Goal: Communication & Community: Answer question/provide support

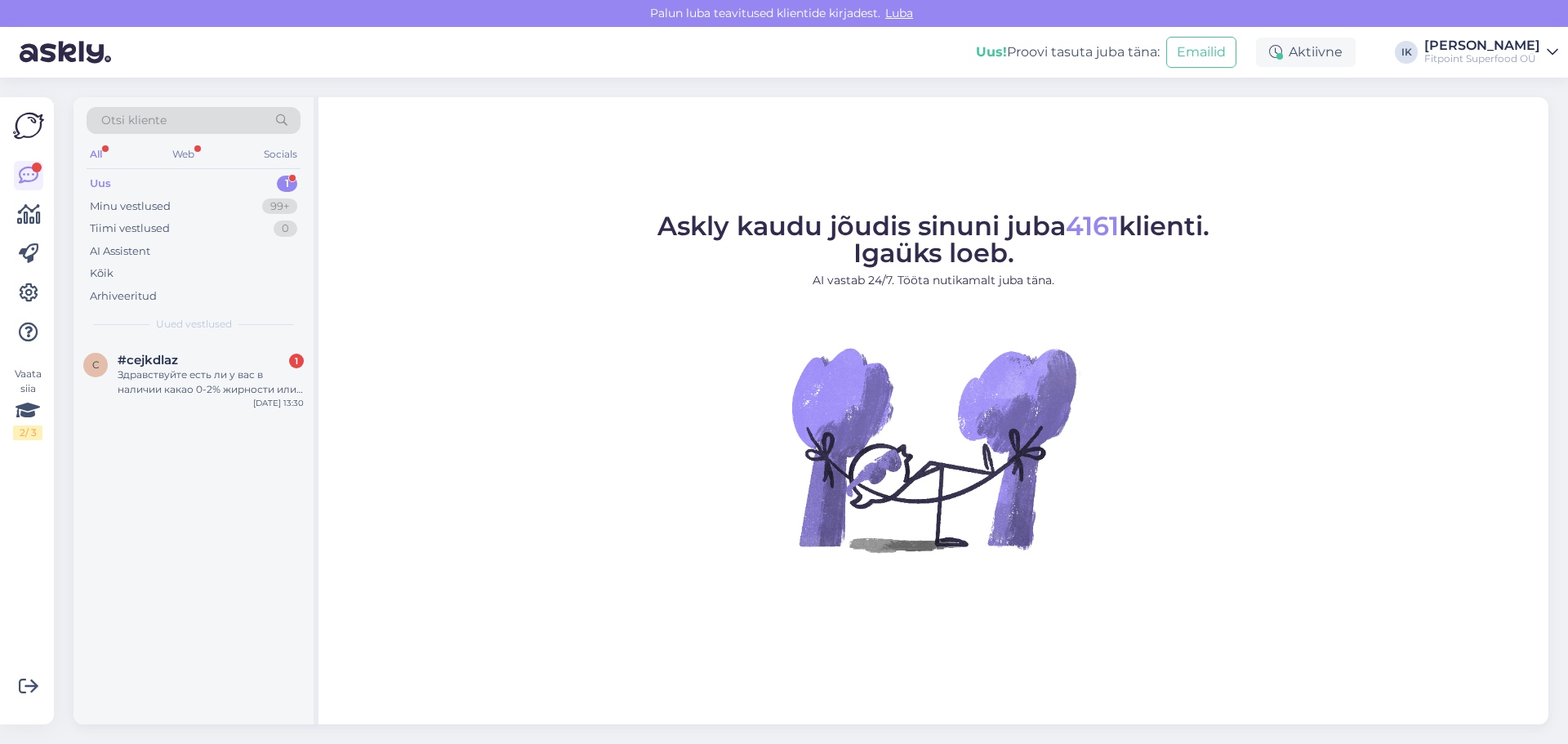
click at [181, 380] on div "Здравствуйте есть ли у вас в наличии какао 0-2% жирности или обезжиренное" at bounding box center [210, 382] width 186 height 29
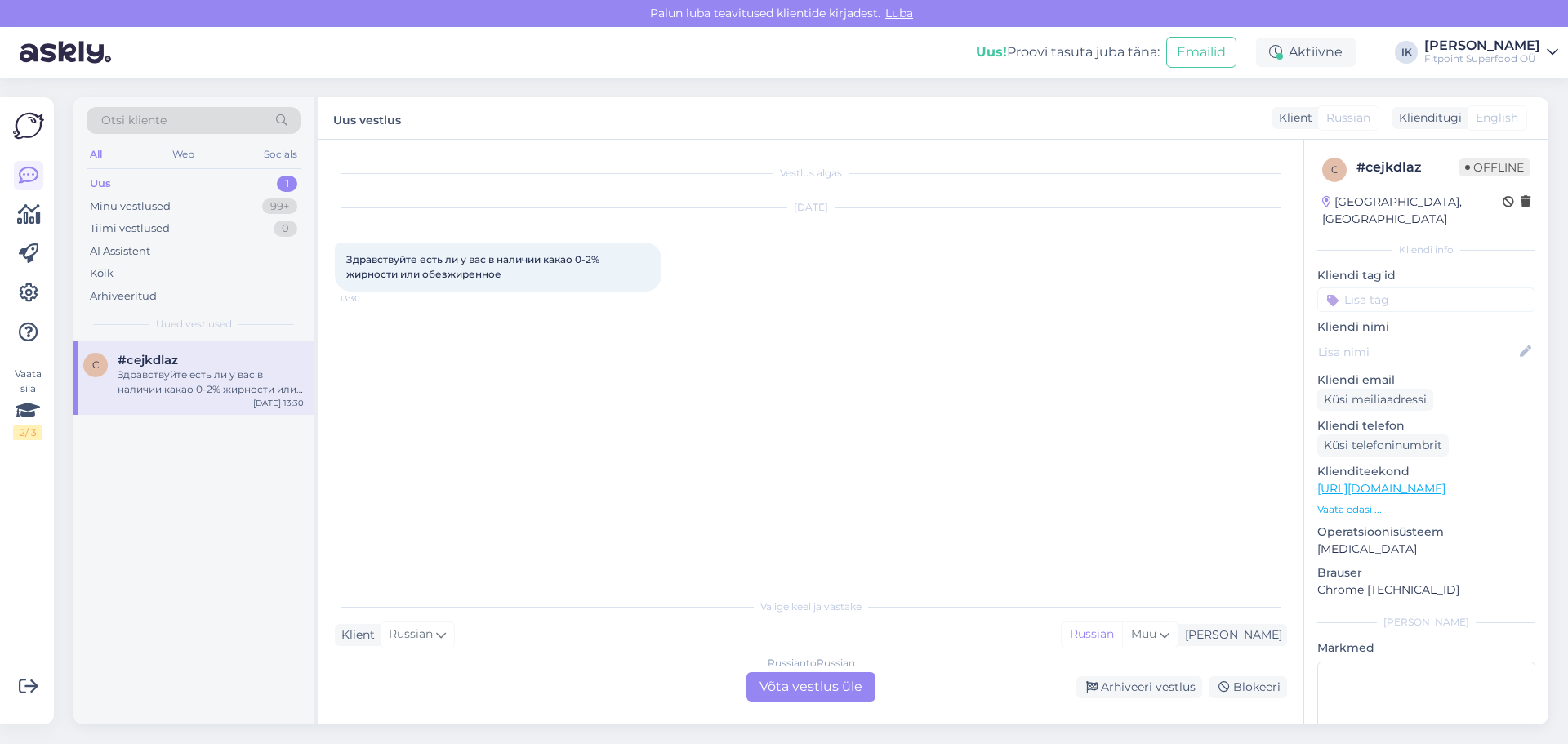
click at [792, 684] on div "Russian to Russian Võta vestlus üle" at bounding box center [811, 687] width 129 height 29
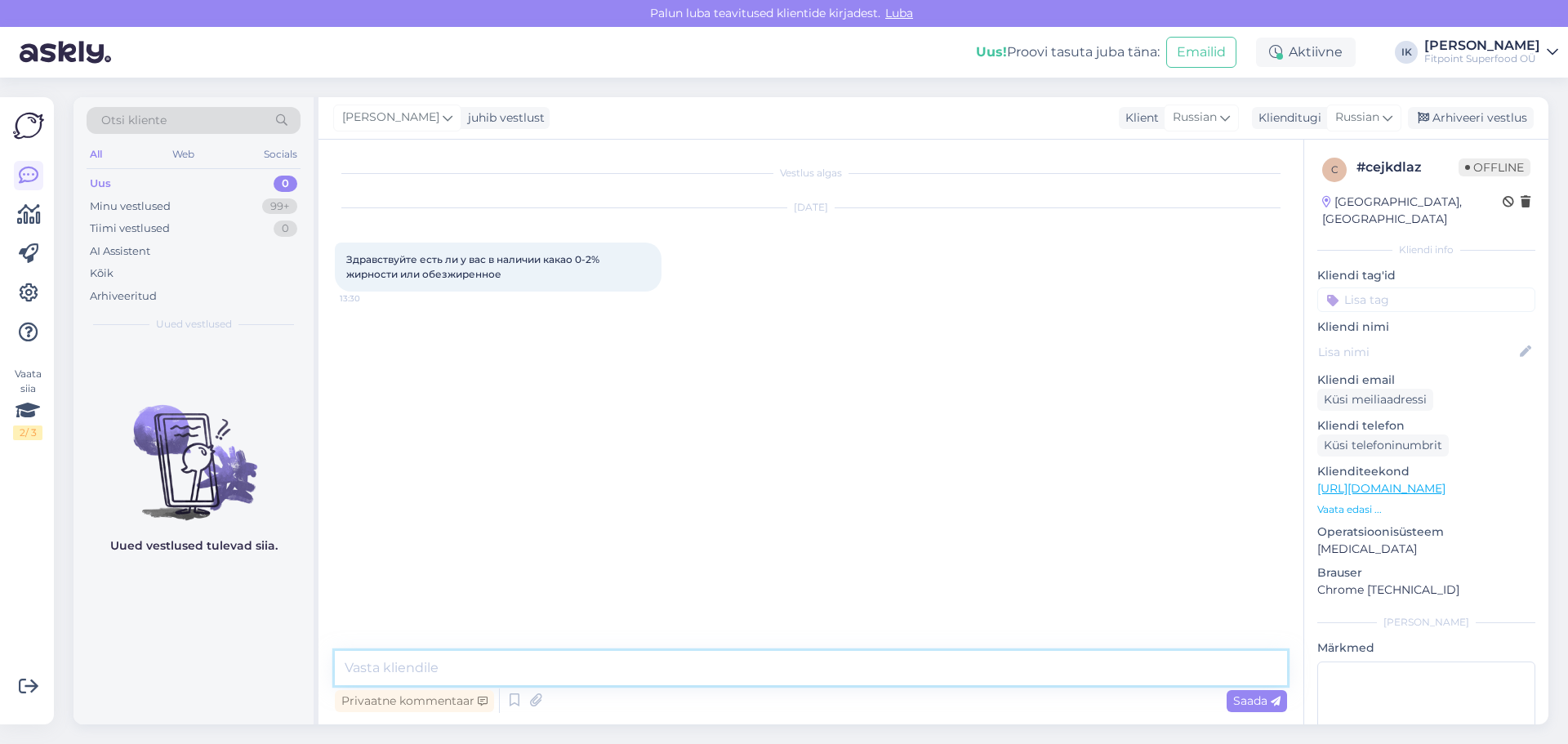
click at [414, 664] on textarea at bounding box center [811, 668] width 952 height 34
type textarea "д"
type textarea "Добрый день!"
type textarea "К сожалению, такого варианта у нас нет"
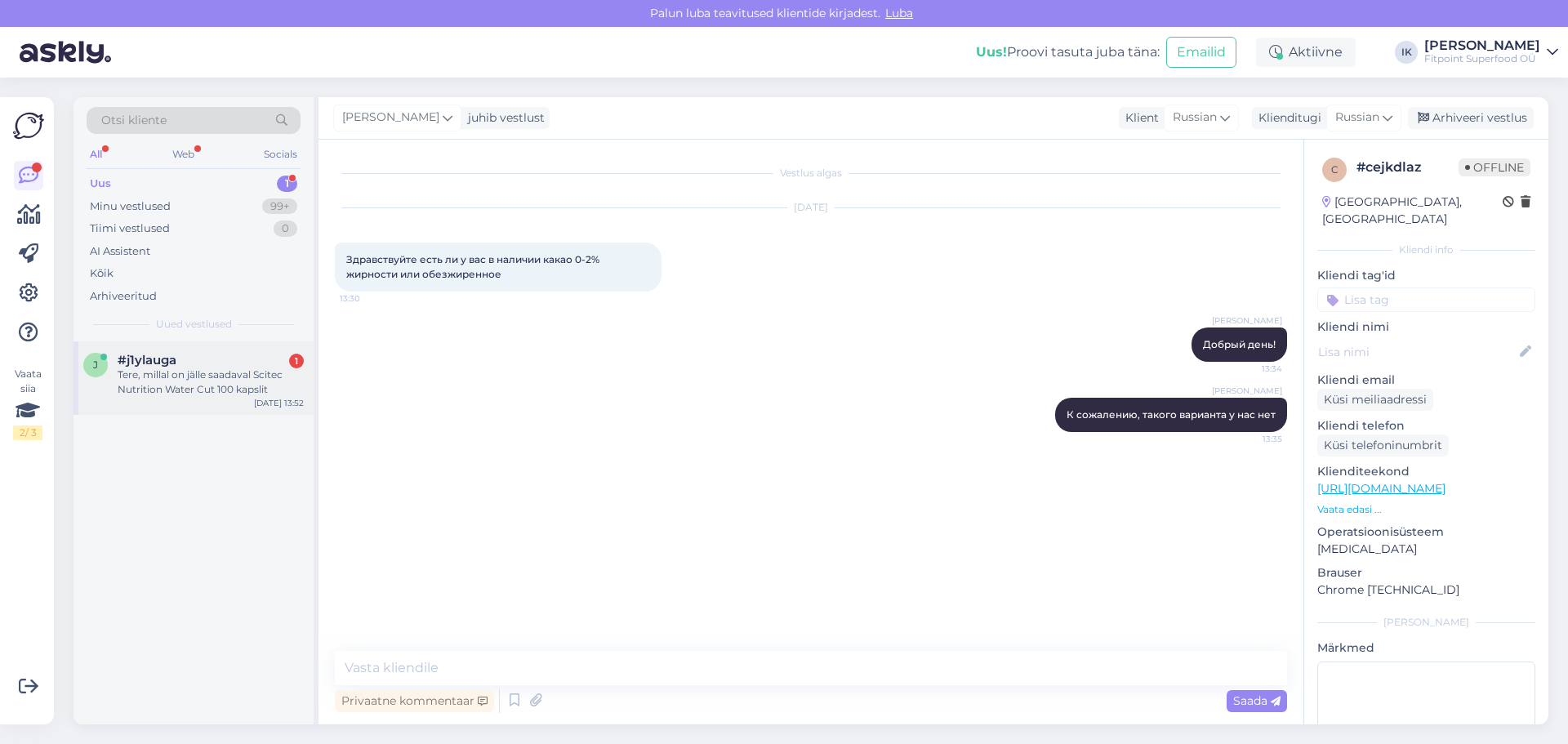
click at [187, 379] on div "Tere, millal on jälle saadaval Scitec Nutrition Water Cut 100 kapslit" at bounding box center [210, 382] width 186 height 29
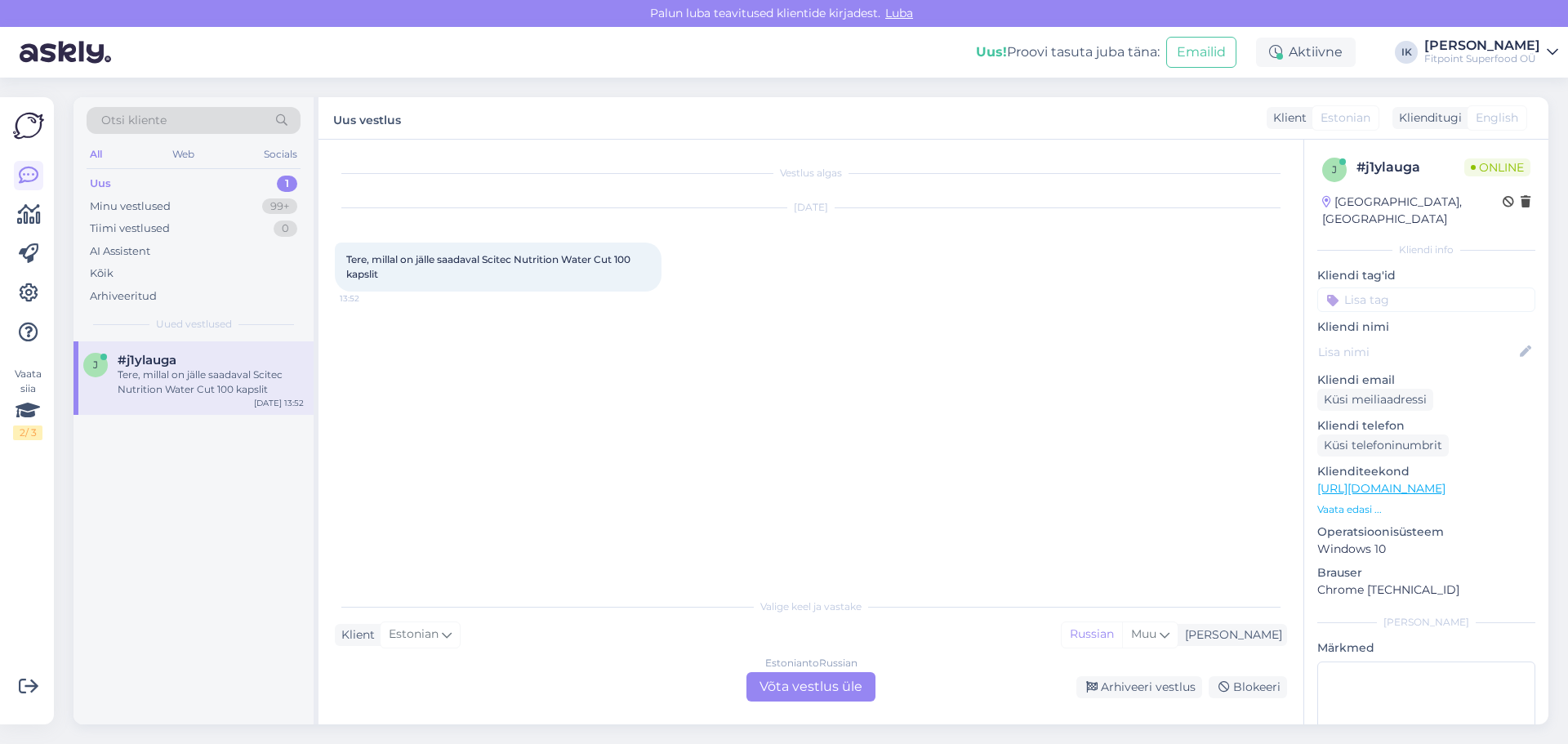
click at [820, 682] on div "Estonian to Russian Võta vestlus üle" at bounding box center [811, 687] width 129 height 29
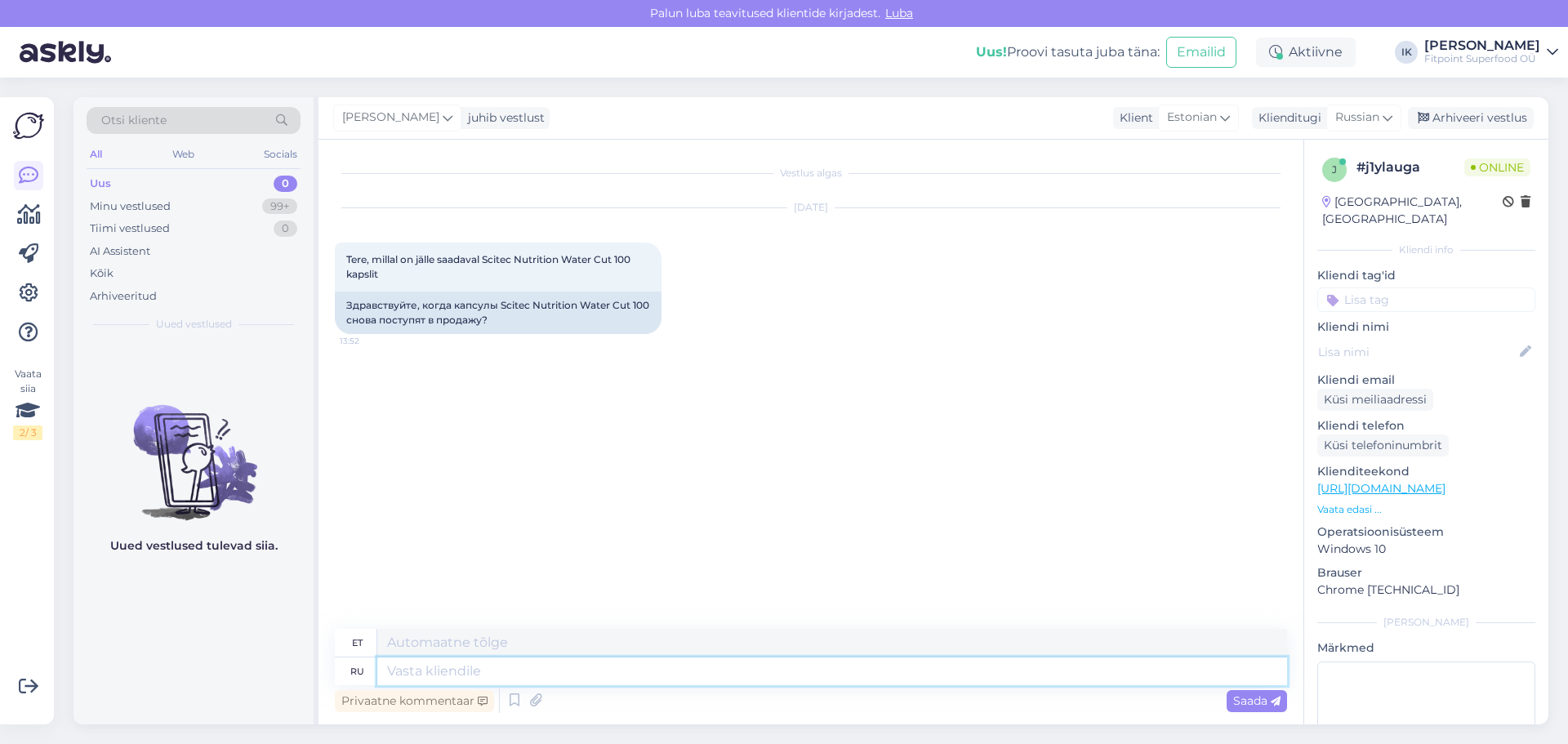
click at [439, 672] on textarea at bounding box center [832, 671] width 910 height 28
type textarea "Добрый"
type textarea "Lahke"
type textarea "Добрый деньЁ"
type textarea "Tere päevast!"
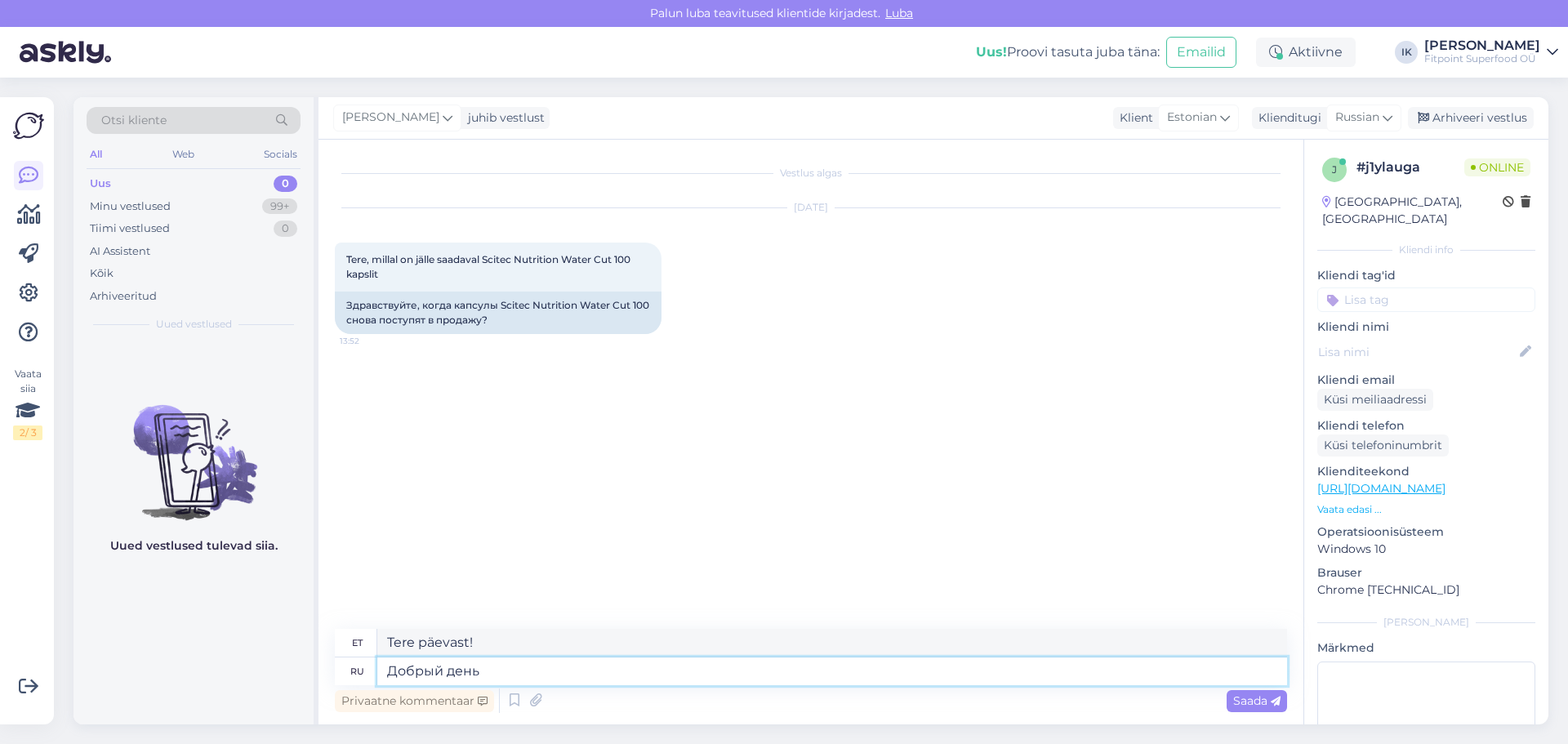
type textarea "Добрый день!"
type textarea "Tere päevast"
type textarea "Не"
type textarea "Mitte"
type textarea "Не могу"
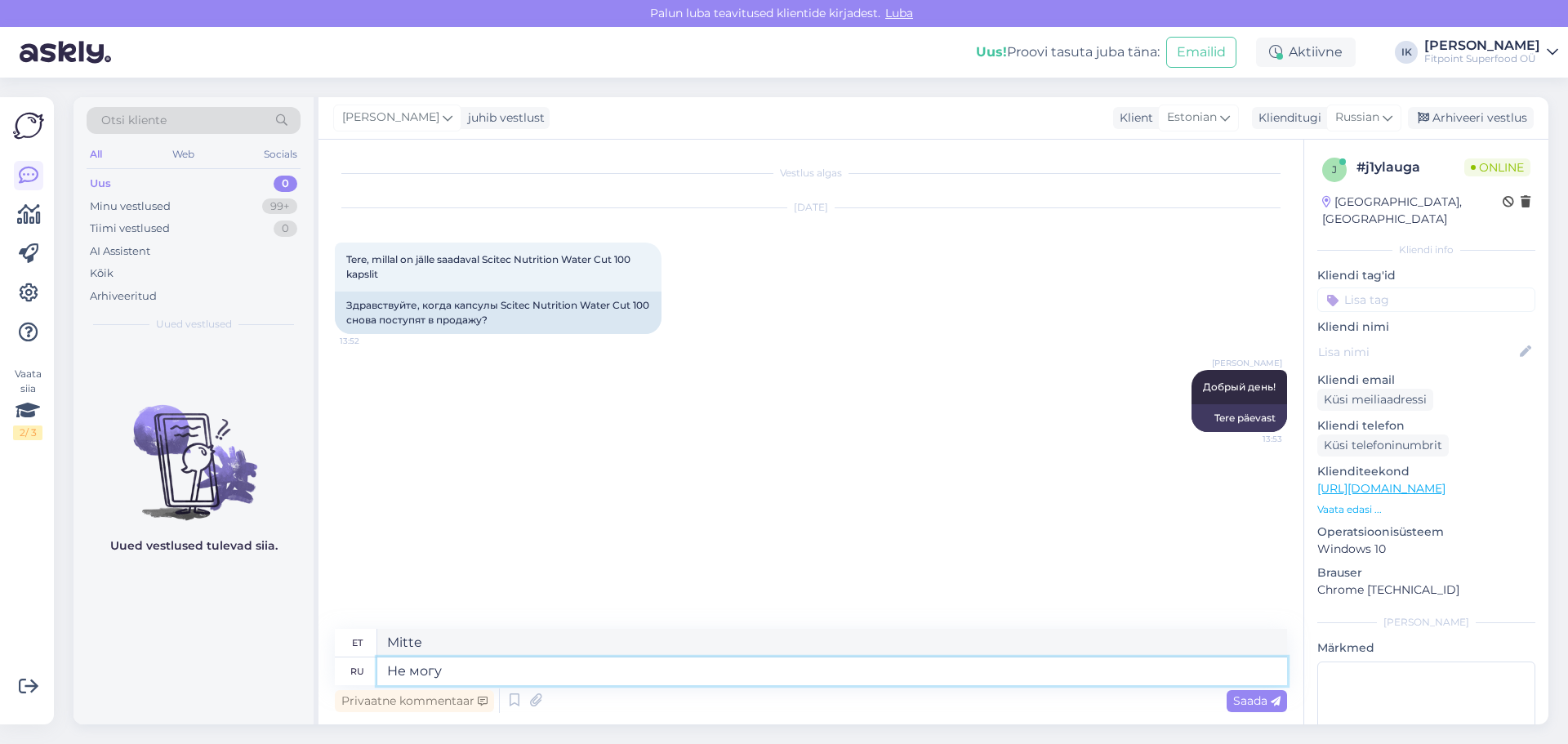
type textarea "Ma ei saa"
type textarea "Не могу точно"
type textarea "Ma ei saa kindlalt öelda"
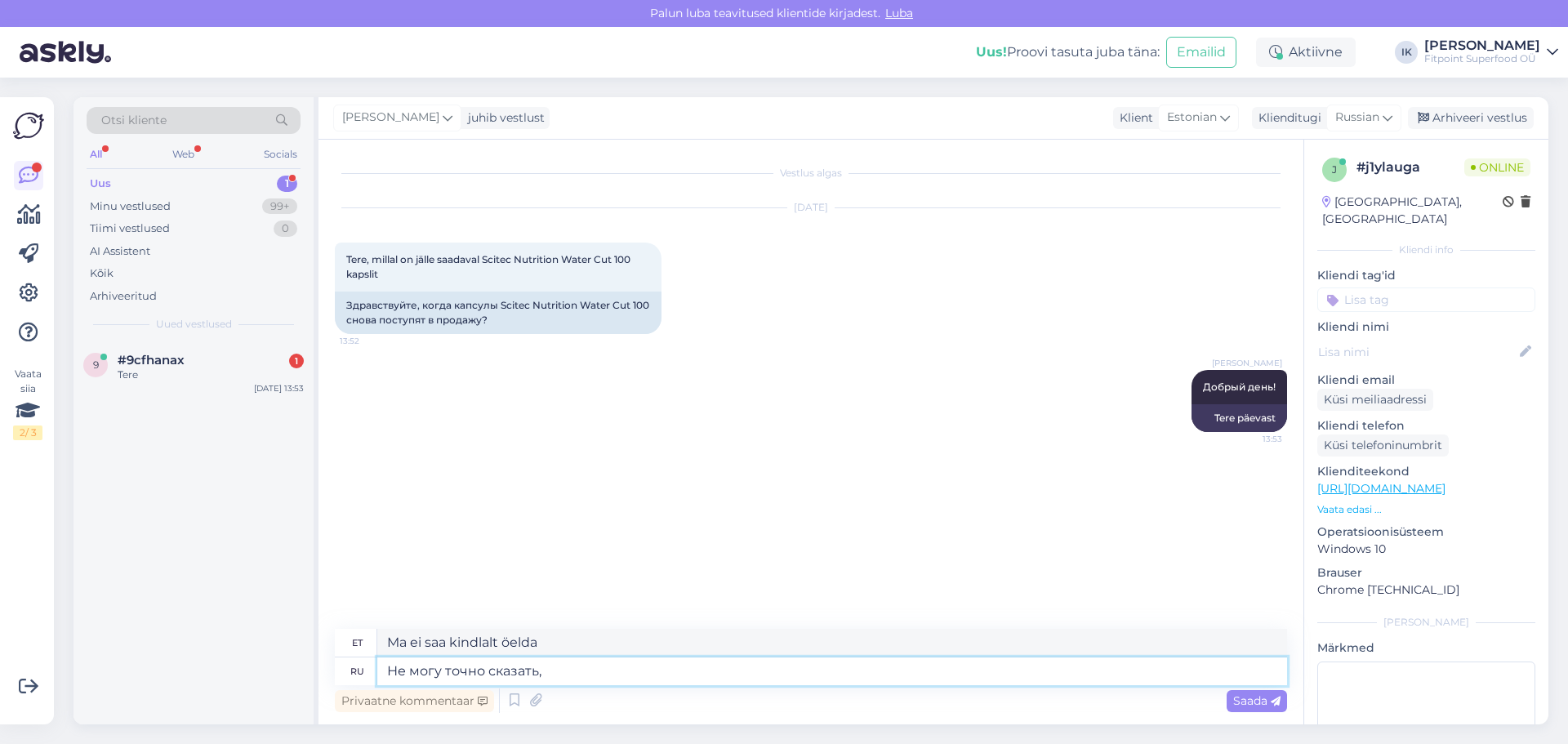
type textarea "Не могу точно сказать,"
type textarea "Ma ei saa kindlalt öelda."
type textarea "Не могу точно сказать, скорее"
type textarea "Ma ei saa kindlalt öelda, pigem"
type textarea "Не могу точно сказать, скорее всего в"
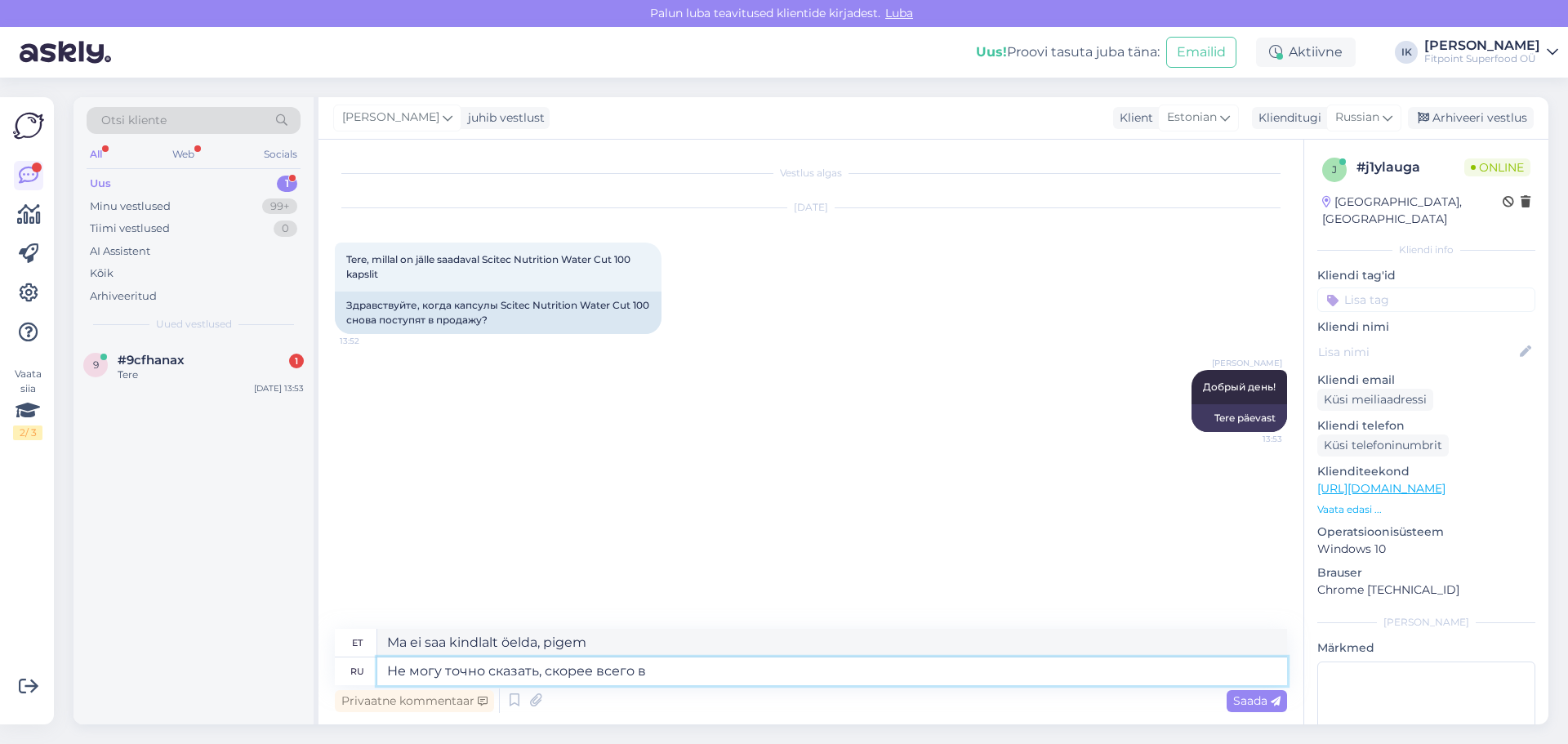
type textarea "Ma ei saa kindlalt öelda, tõenäoliselt"
type textarea "Не могу точно сказать, скорее всего в конце"
type textarea "Ma ei saa kindlalt öelda, tõenäoliselt lõpuks."
type textarea "Не могу точно сказать, скорее всего в конце ав"
type textarea "Ma ei saa kindlalt öelda, tõenäoliselt sarja lõpus."
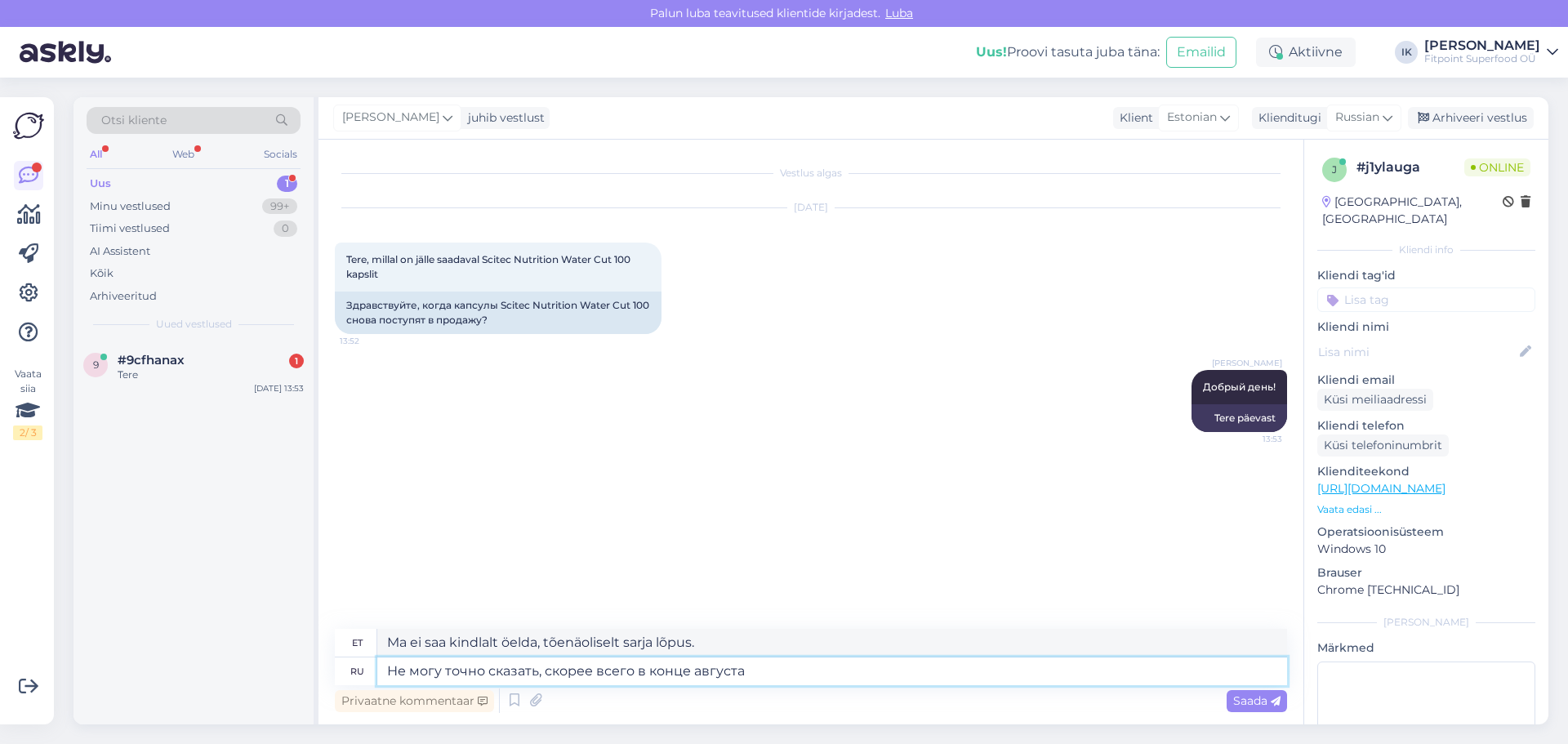
type textarea "Не могу точно сказать, скорее всего в конце августа в"
type textarea "Kindlalt ei oska öelda, tõenäoliselt augusti lõpus."
type textarea "Не могу точно сказать, скорее всего в конце августа в начале"
type textarea "Kindlalt ei oska öelda, tõenäoliselt augusti lõpus või alguses."
type textarea "Не могу точно сказать, скорее всего в конце августа в начале сентября"
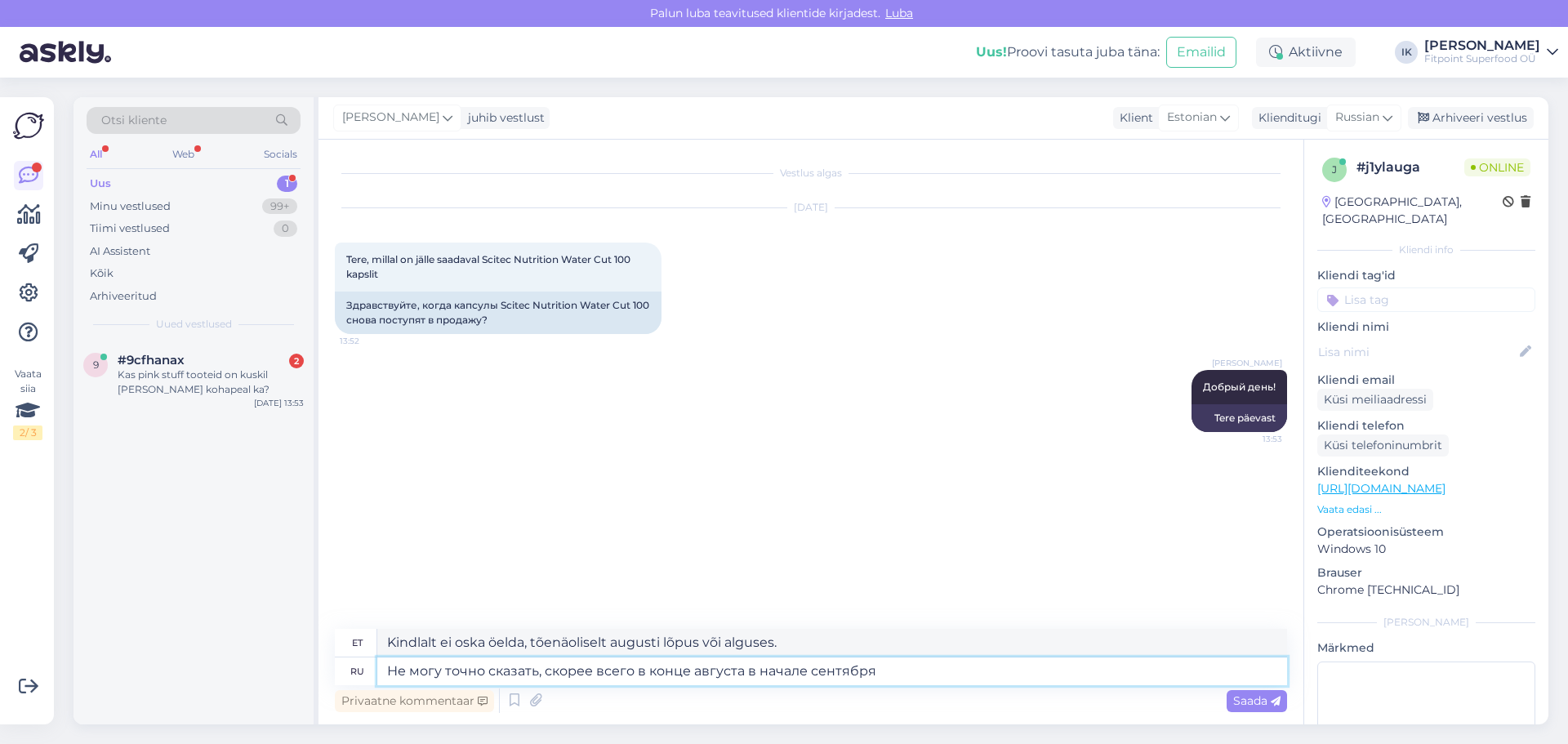
type textarea "Kindlalt ei oska öelda, tõenäoliselt augusti lõpus või septembri alguses."
type textarea "Не могу точно сказать, скорее всего в конце августа в начале сентября"
click at [1266, 704] on span "Saada" at bounding box center [1257, 701] width 48 height 15
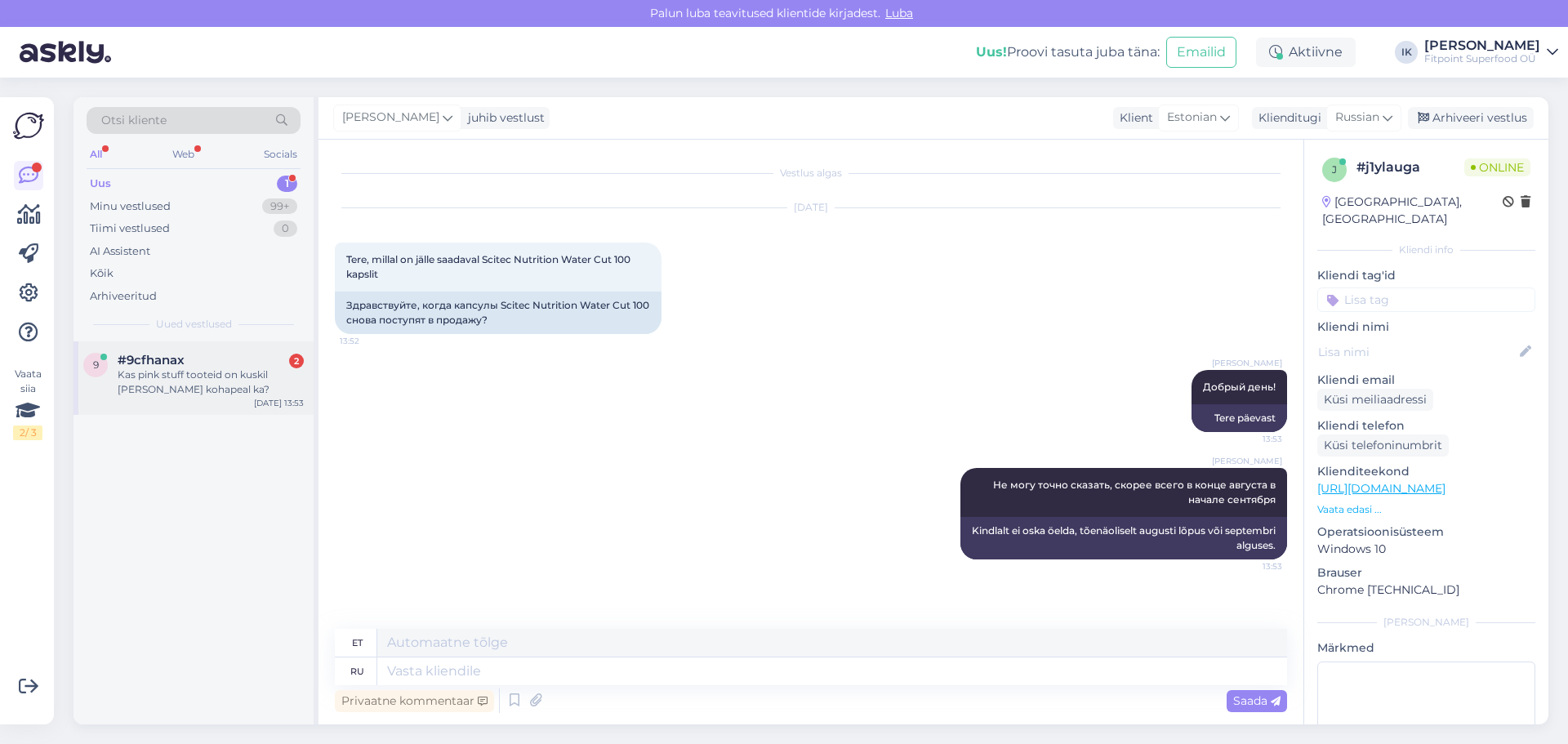
click at [213, 372] on div "Kas pink stuff tooteid on kuskil [PERSON_NAME] kohapeal ka?" at bounding box center [210, 382] width 186 height 29
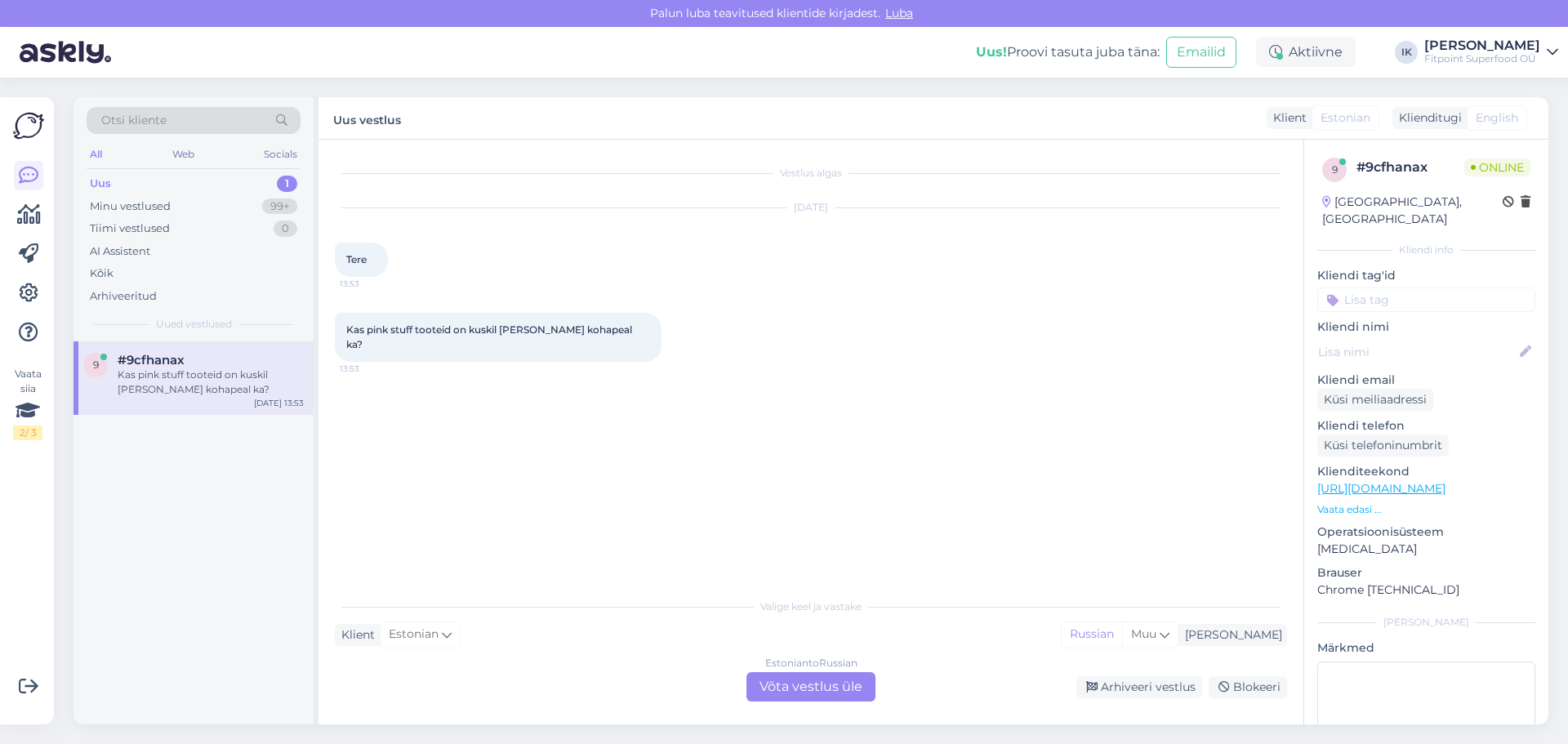
click at [796, 681] on div "Estonian to Russian Võta vestlus üle" at bounding box center [811, 687] width 129 height 29
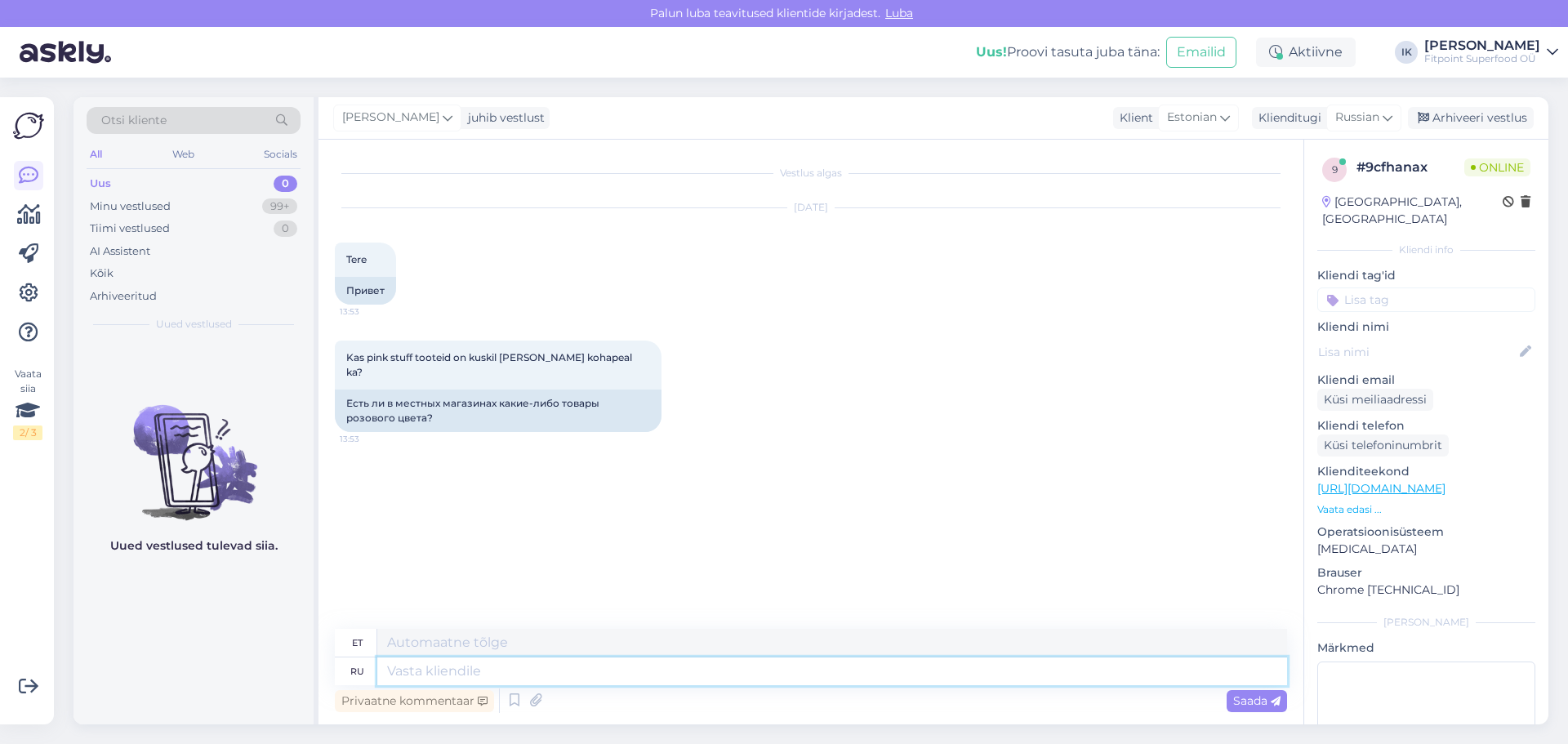
click at [415, 670] on textarea at bounding box center [832, 671] width 910 height 28
type textarea "В"
type textarea "Sisse"
type textarea "В"
type textarea "Добрый"
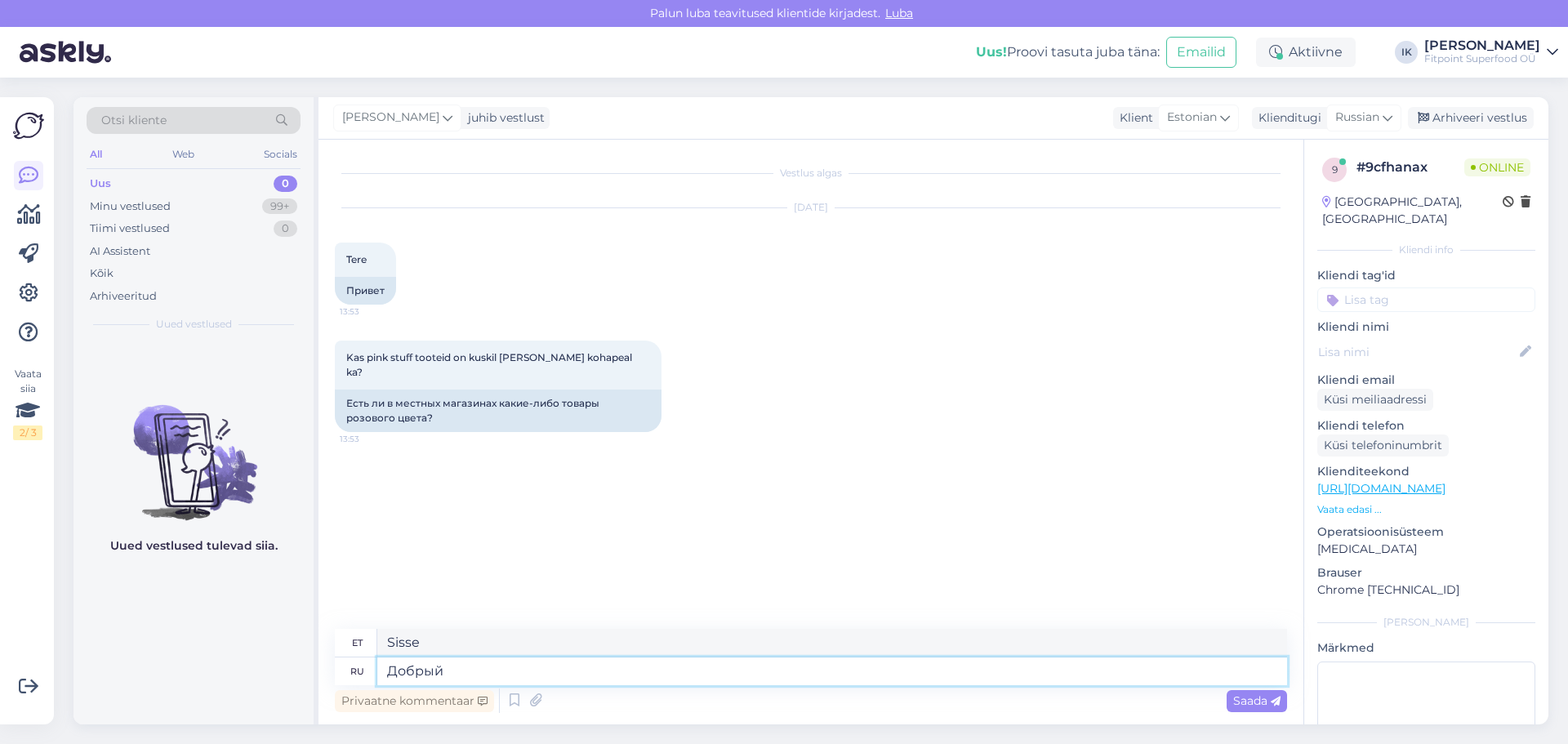
type textarea "Lahke"
type textarea "Добрый день!"
type textarea "Tere päevast"
type textarea "В"
type textarea "Sisse"
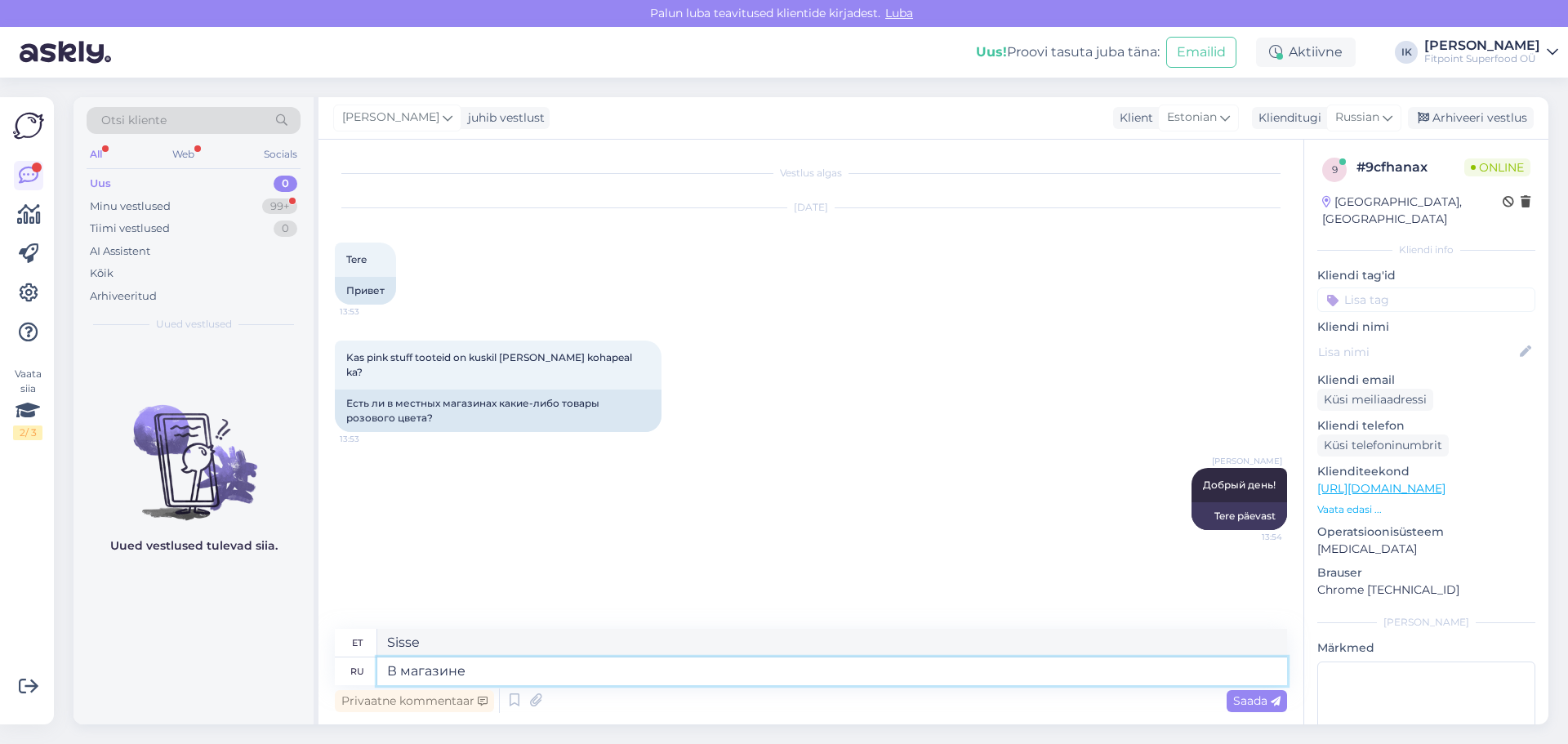
type textarea "В магазине"
type textarea "Poes"
type textarea "В магазине в [GEOGRAPHIC_DATA]"
type textarea "Järve poes"
type textarea "В магазине в [GEOGRAPHIC_DATA] кескусе"
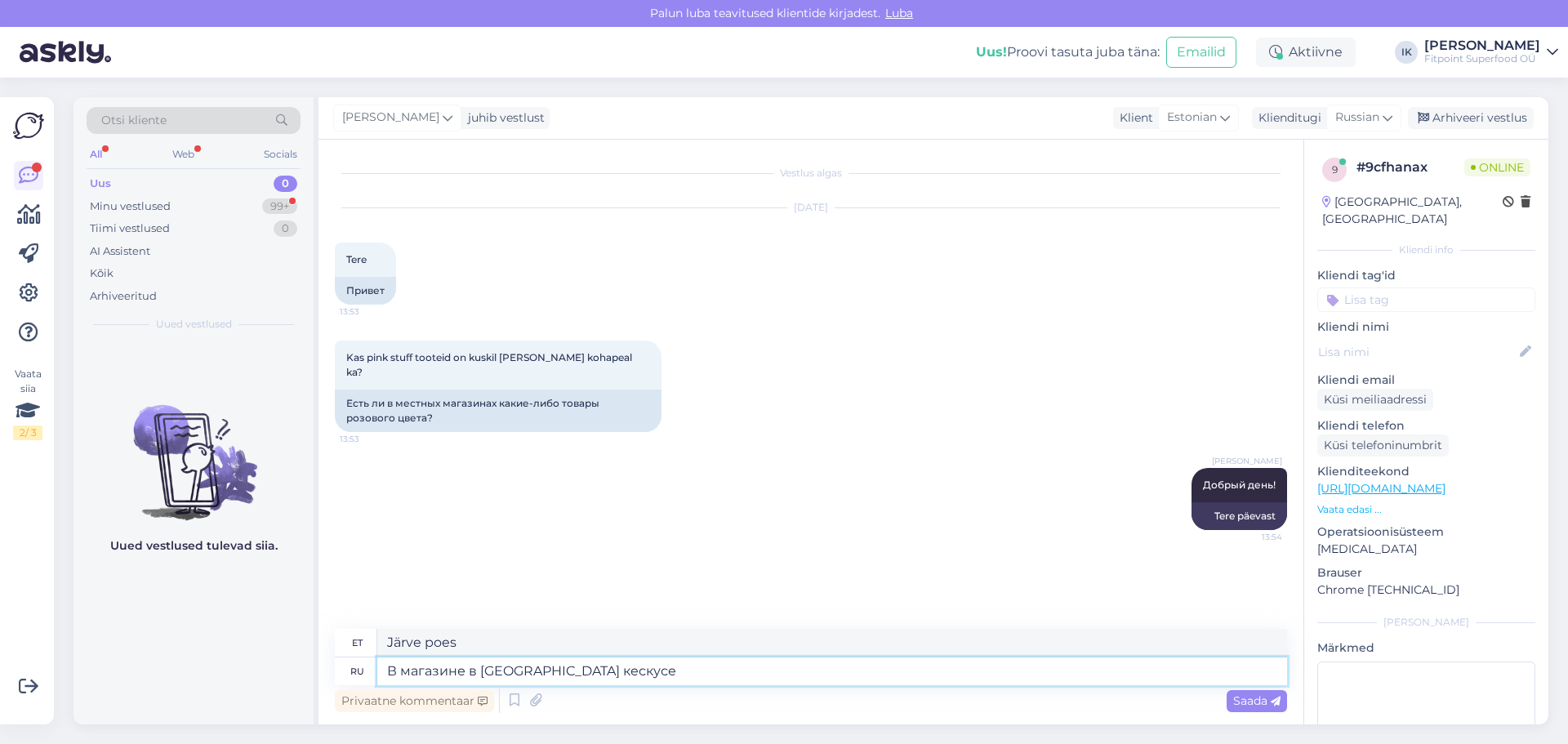
type textarea "Järve Keskuse poes"
type textarea "В магазине в [GEOGRAPHIC_DATA] кескусе на"
type textarea "Järve Keskuses asuvas kaupluses edasi"
type textarea "В магазине в [GEOGRAPHIC_DATA] кескусе"
type textarea "Järve Keskuse poes"
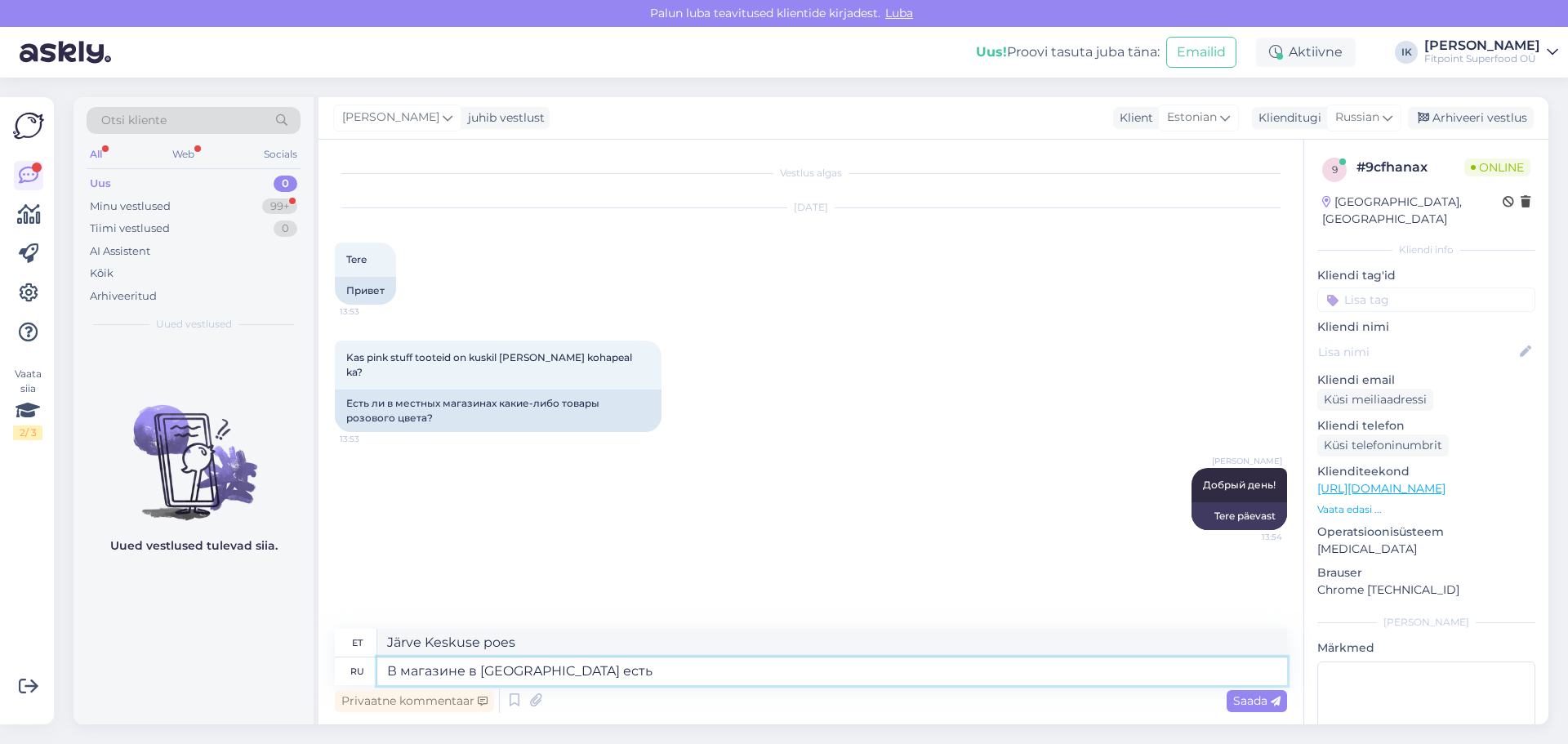
type textarea "В магазине в [GEOGRAPHIC_DATA] есть в"
type textarea "Järve Keskuses on kauplus"
type textarea "В магазине в [GEOGRAPHIC_DATA] кескусе есть все"
type textarea "Järve Keskuses asuvas kaupluses on kõik olemas"
type textarea "В магазине в [GEOGRAPHIC_DATA] кескусе есть все что"
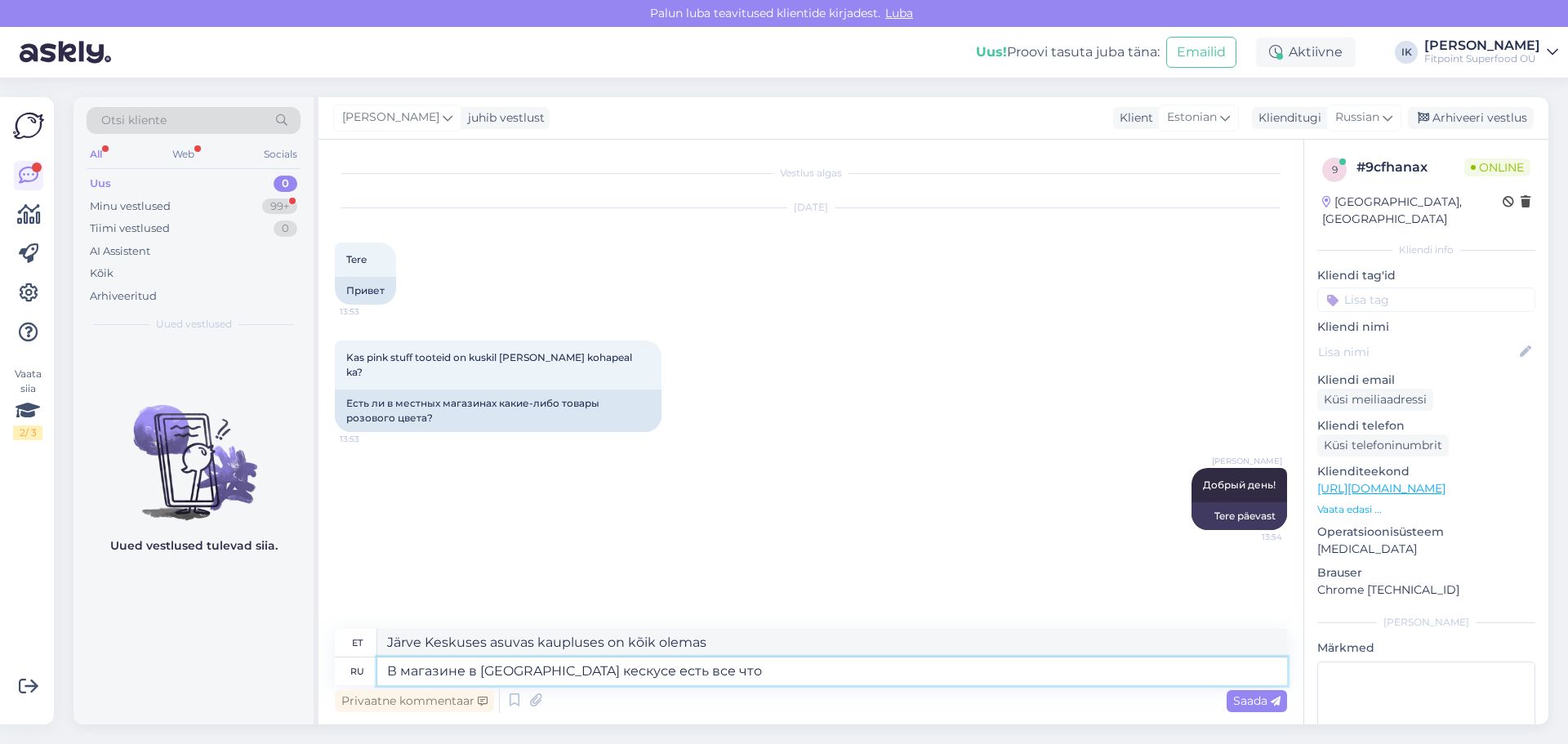
type textarea "Järve Keskuse poes on kõik vajalik olemas"
type textarea "В магазине в [GEOGRAPHIC_DATA] кескусе есть все что в наличии"
type textarea "Järve Keskuse poes on kõik saadaval"
type textarea "В магазине в [GEOGRAPHIC_DATA] кескусе есть все что в наличии на"
type textarea "Järve Keskuse poes on kõik, mis saadaval on"
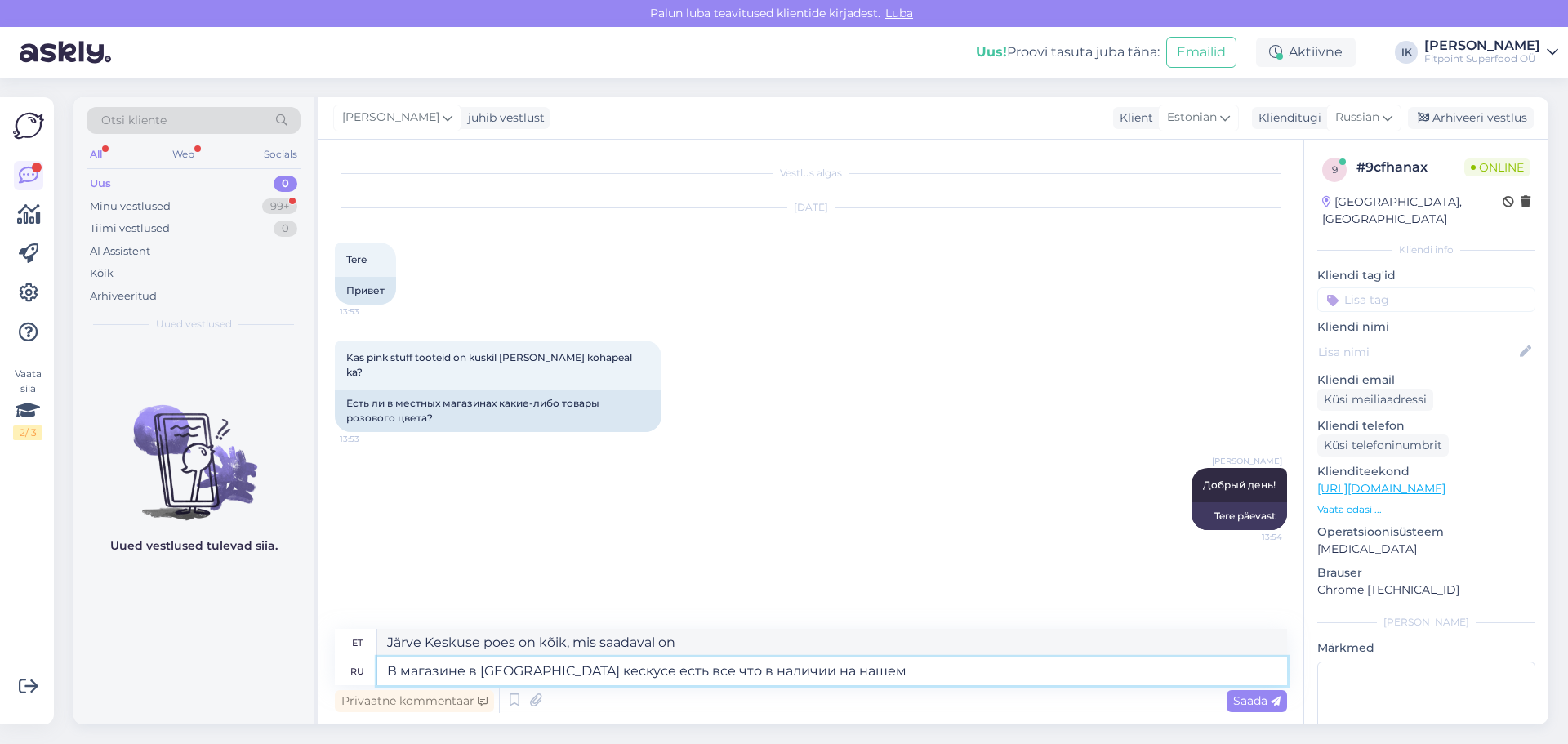
type textarea "В магазине в [GEOGRAPHIC_DATA] кескусе есть все что в наличии на нашем"
type textarea "Järve Keskuse kaupluses on kõik, mis meie veebilehel saadaval"
type textarea "В магазине в [GEOGRAPHIC_DATA] кескусе есть все что в наличии на нашем сайте"
type textarea "Järve Keskuse kaupluses on kõik, mis meie veebilehel saadaval on"
type textarea "В магазине в [GEOGRAPHIC_DATA] кескусе есть все что в наличии на нашем сайте"
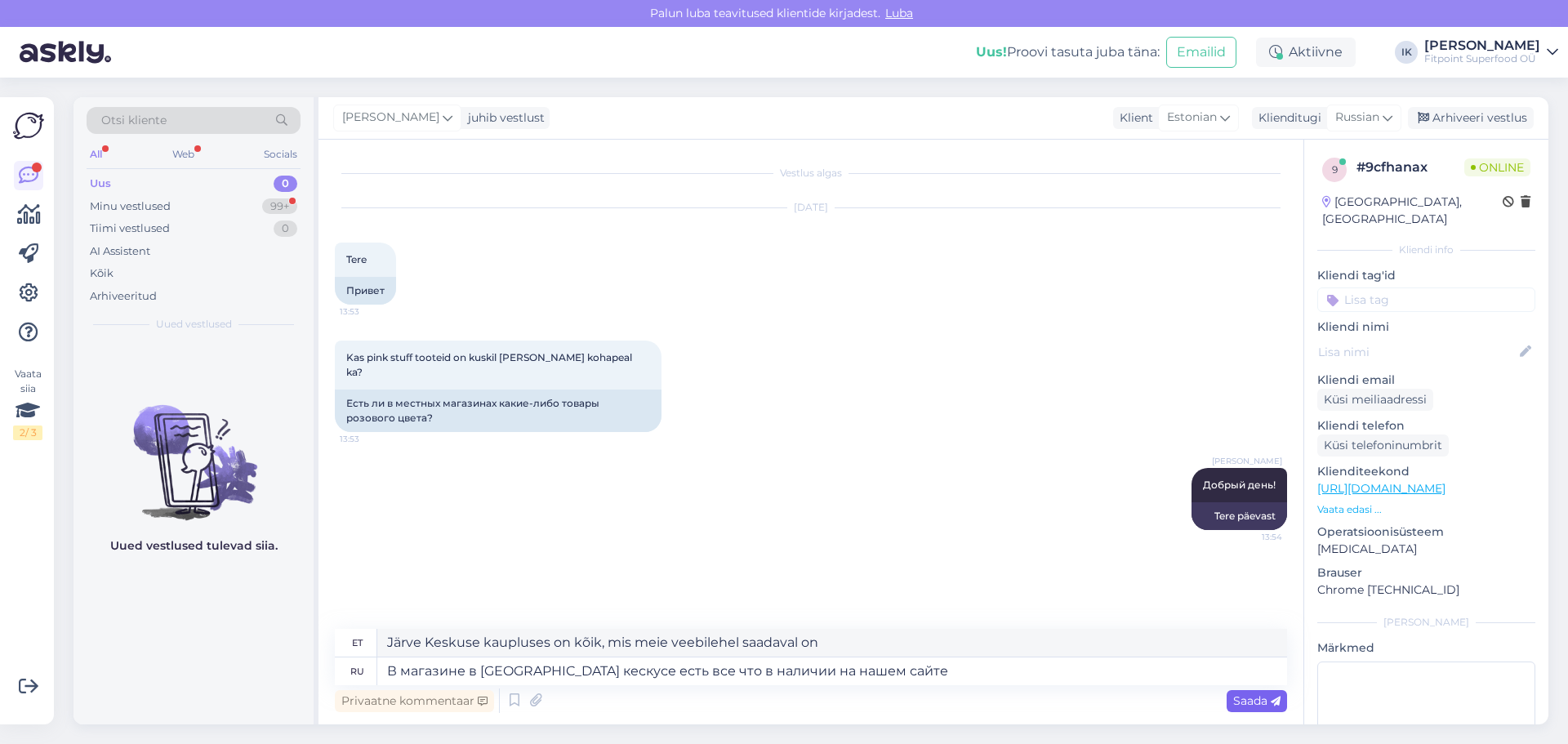
click at [1242, 697] on span "Saada" at bounding box center [1257, 701] width 48 height 15
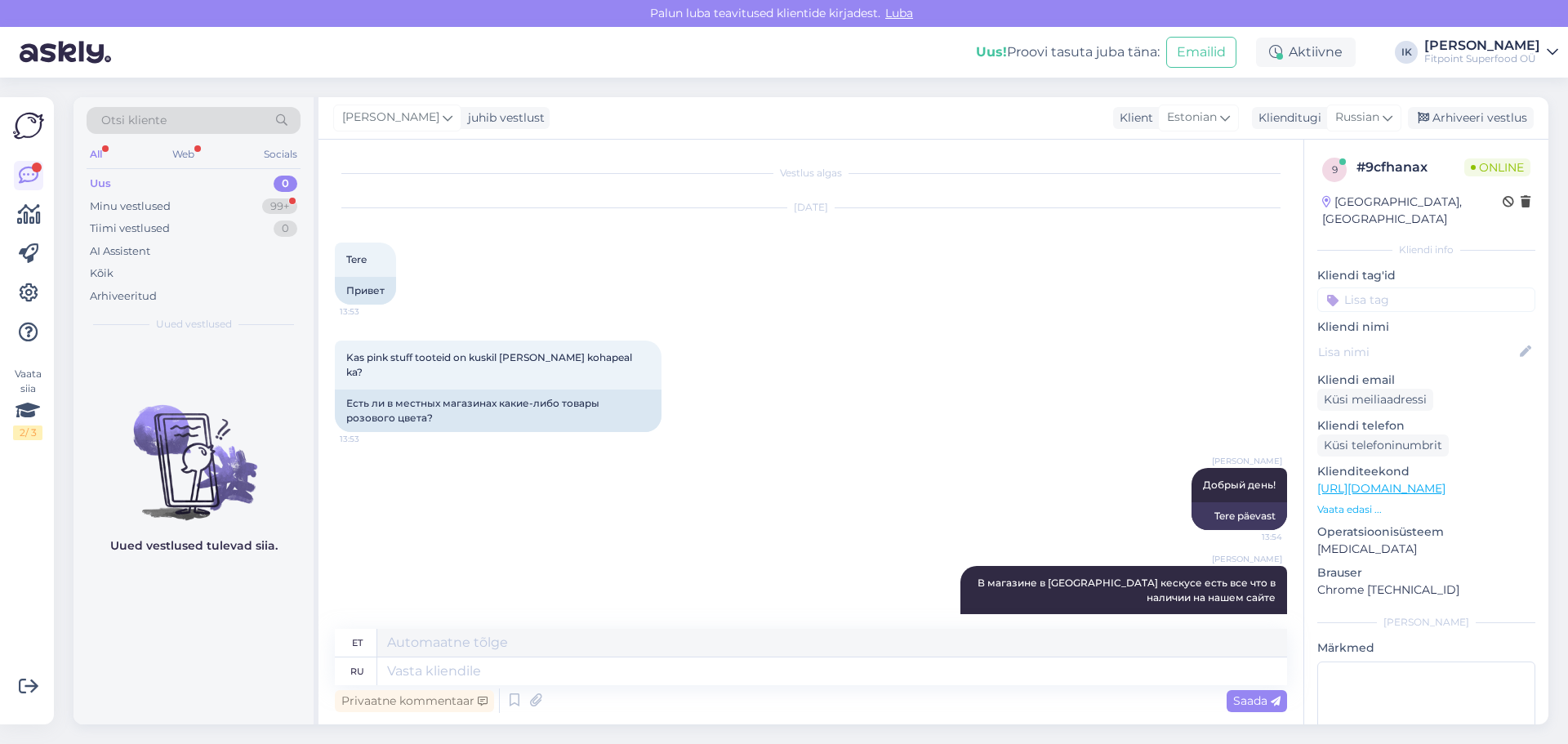
scroll to position [47, 0]
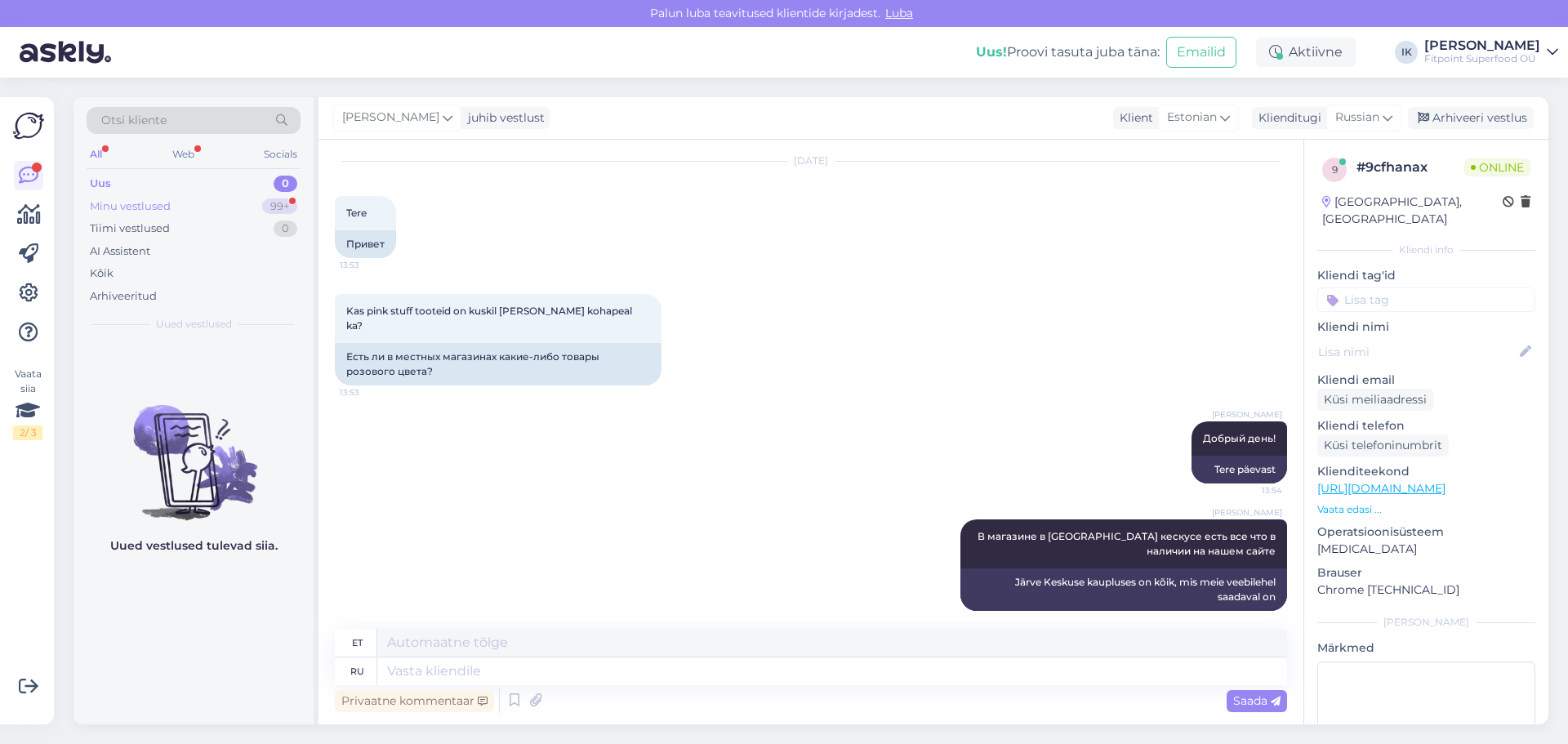
click at [115, 205] on div "Minu vestlused" at bounding box center [130, 207] width 81 height 17
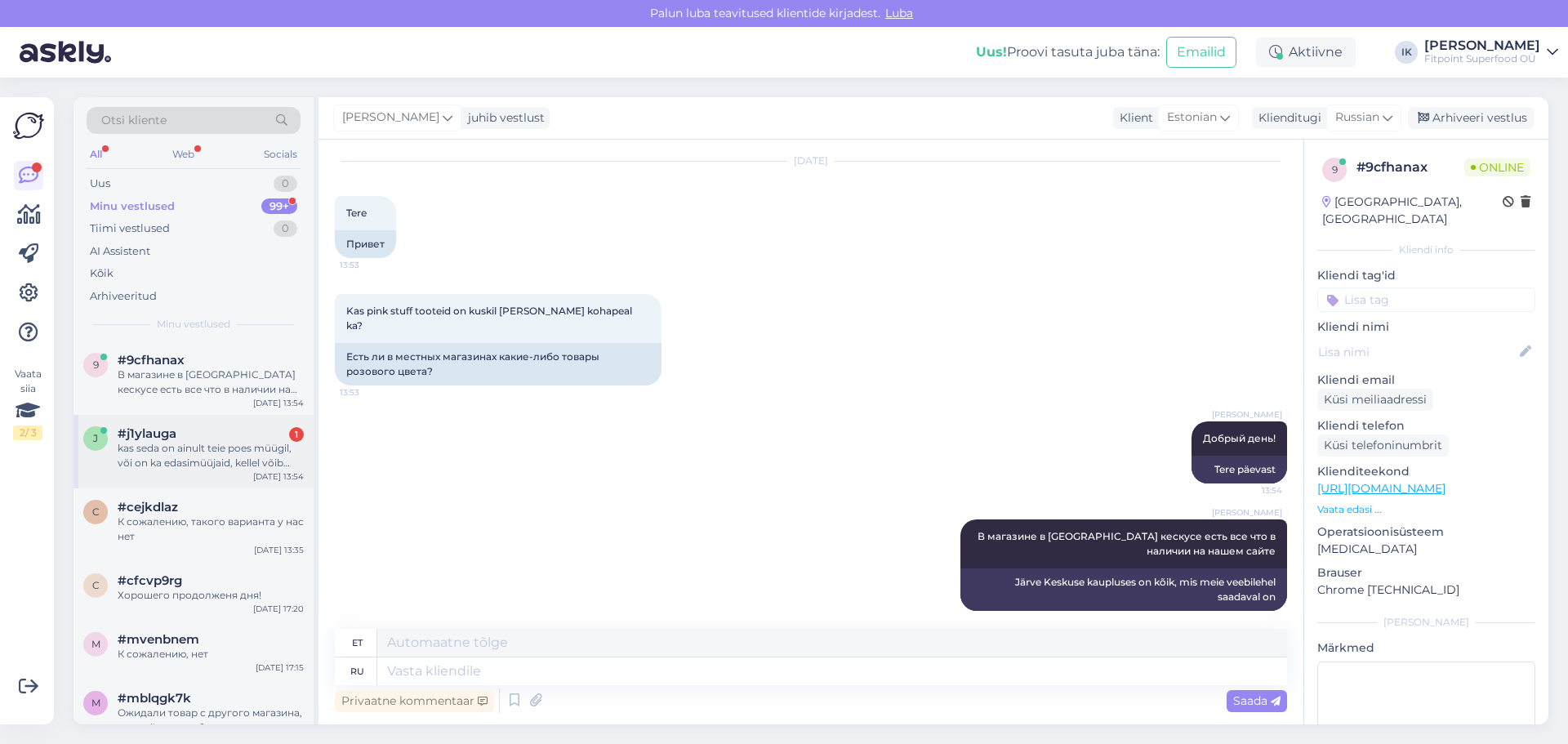
click at [208, 454] on div "kas seda on ainult teie poes müügil, või on ka edasimüüjaid, kellel võib kaupa …" at bounding box center [210, 456] width 186 height 29
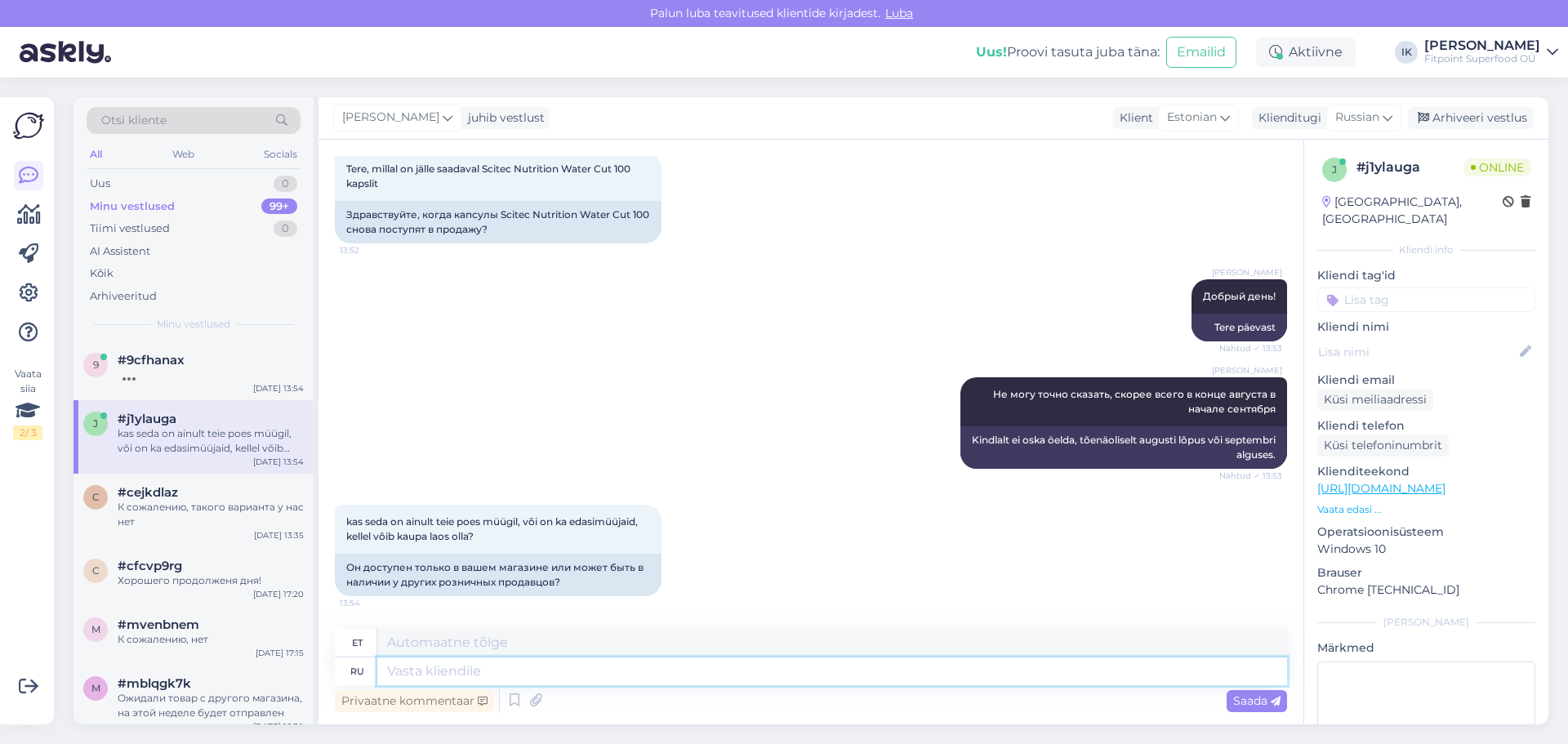
click at [445, 670] on textarea at bounding box center [832, 671] width 910 height 28
type textarea "Извините,"
type textarea "Vabandust"
type textarea "Извините,"
type textarea "Vabandust,"
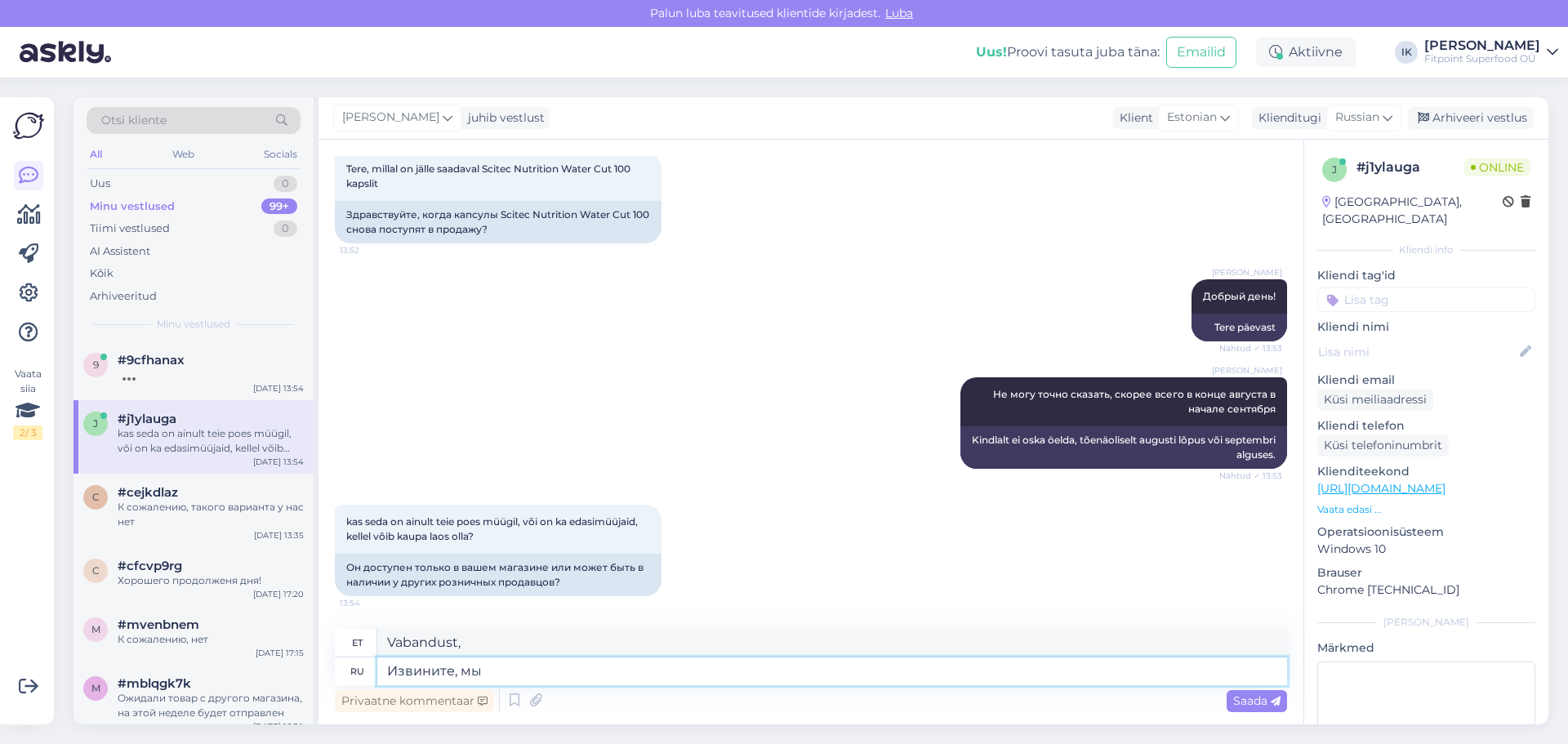
type textarea "Извините, мы"
type textarea "Vabandust, me"
type textarea "Извините, мы не с"
type textarea "Vabandust, meil ei ole"
type textarea "Извините, мы не следим"
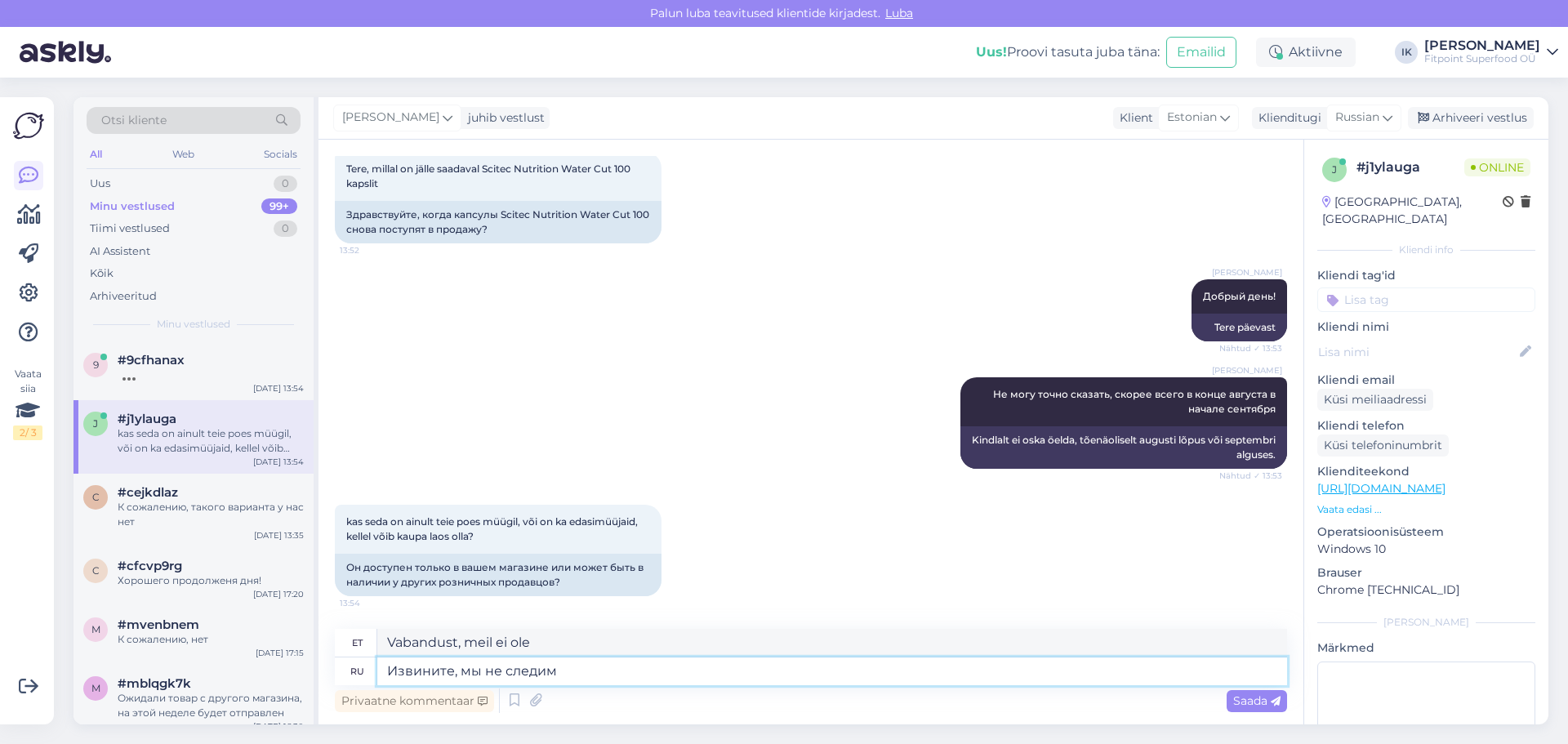
type textarea "Vabandust, me ei jälgi"
type textarea "Извините, мы не следим за другими п"
type textarea "Vabandust, me ei jälgi teisi."
type textarea "Извините, мы не следим за другими продавцами"
type textarea "Vabandust, me ei jälgi teisi müüjaid."
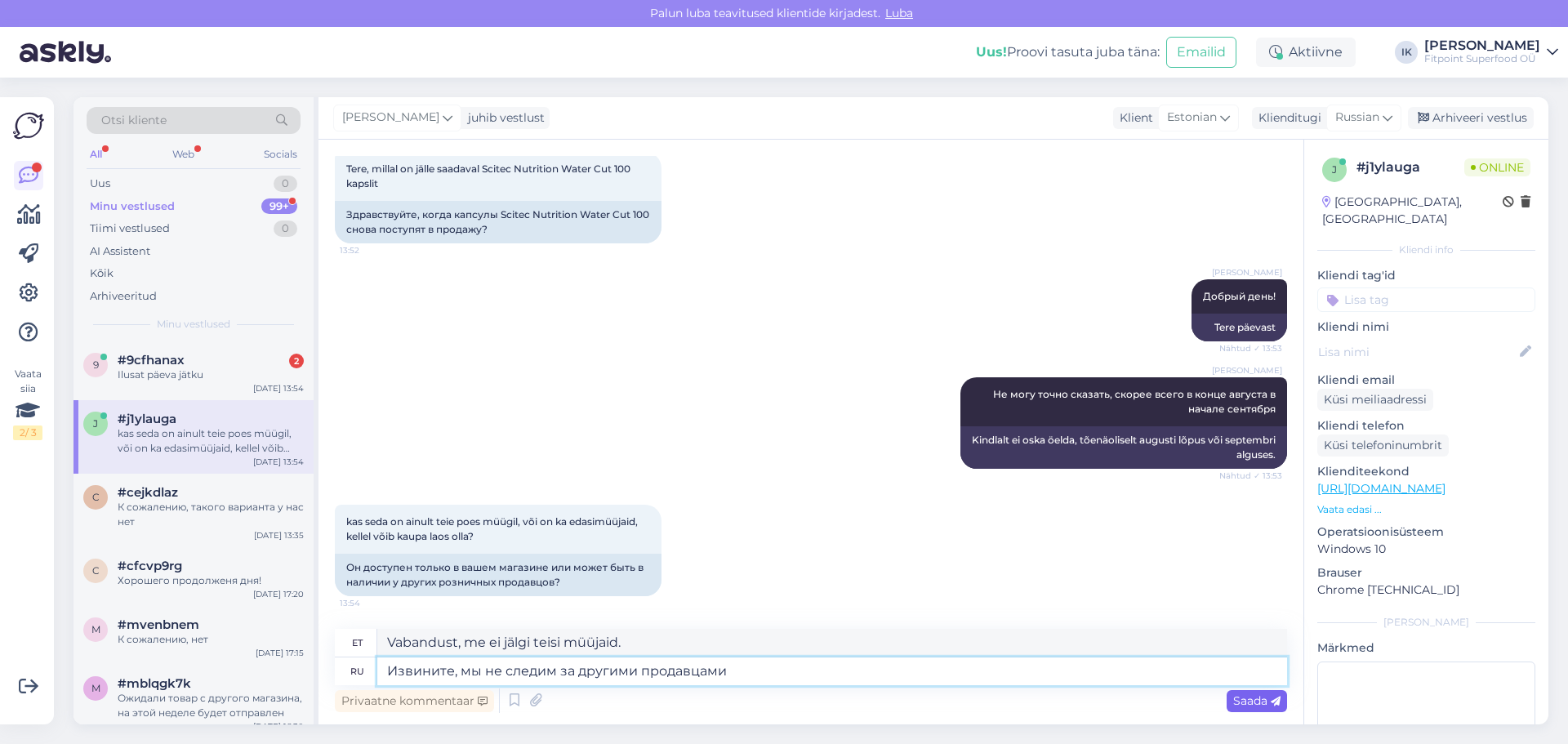
type textarea "Извините, мы не следим за другими продавцами"
click at [1238, 699] on span "Saada" at bounding box center [1257, 701] width 48 height 15
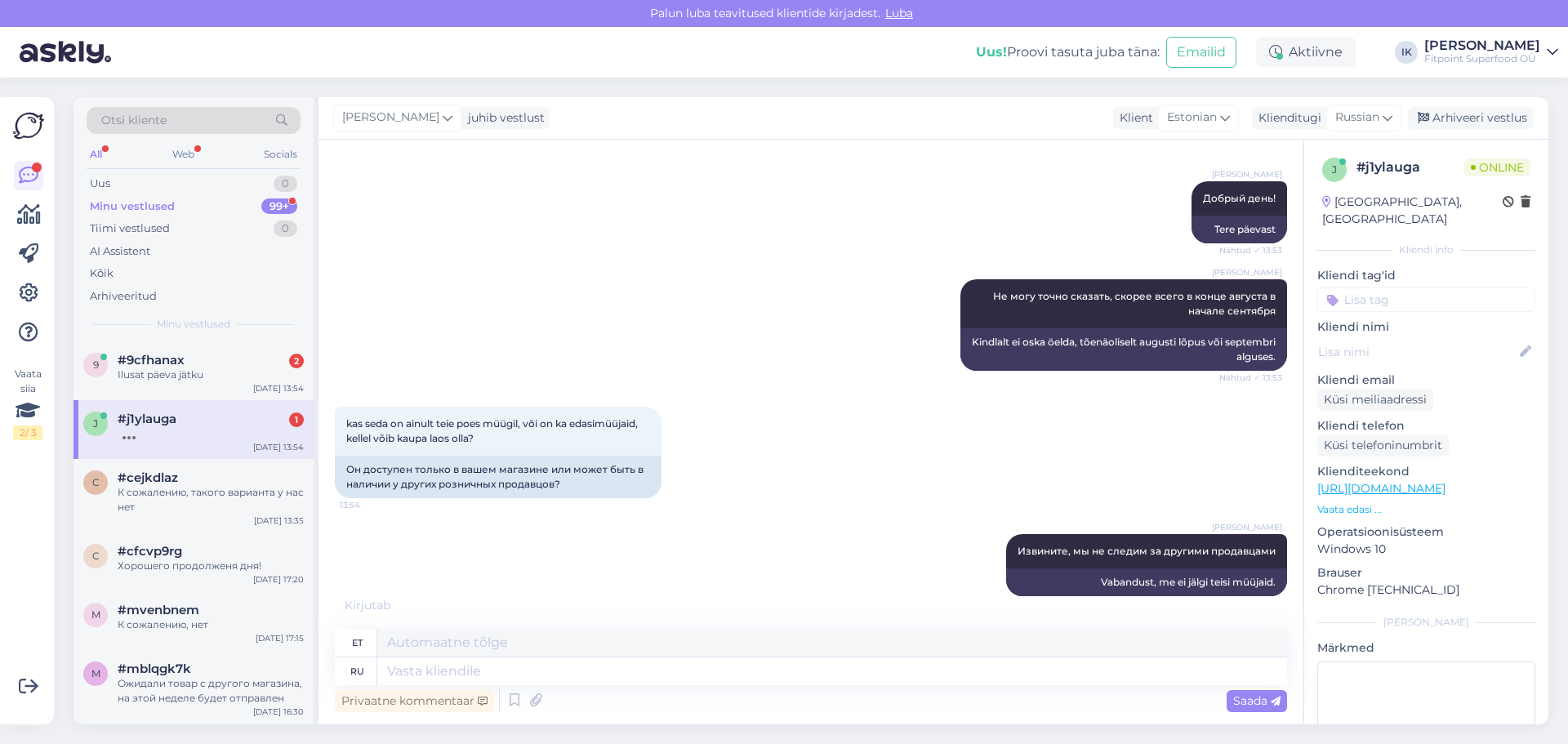
scroll to position [301, 0]
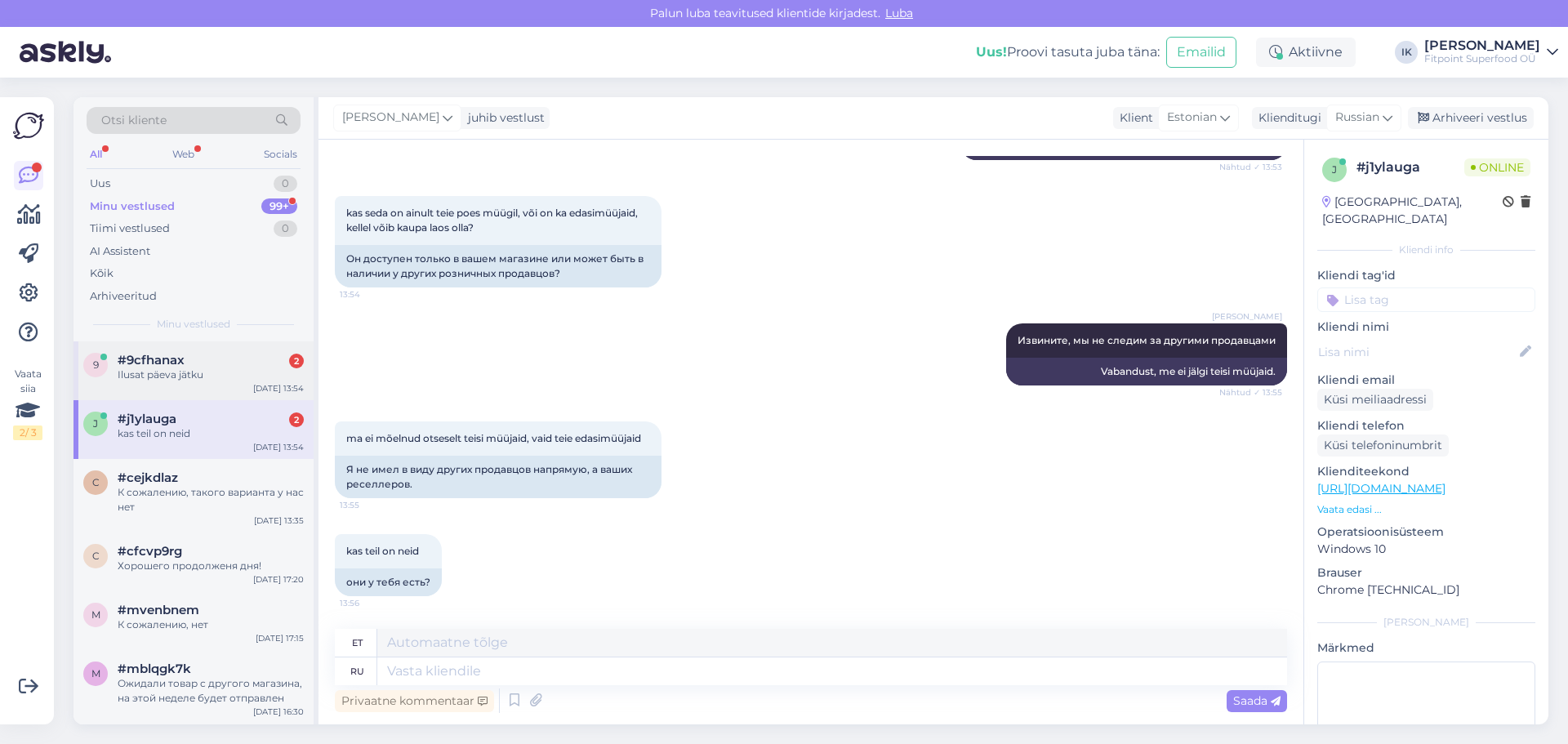
click at [207, 376] on div "Ilusat päeva jätku" at bounding box center [210, 375] width 186 height 15
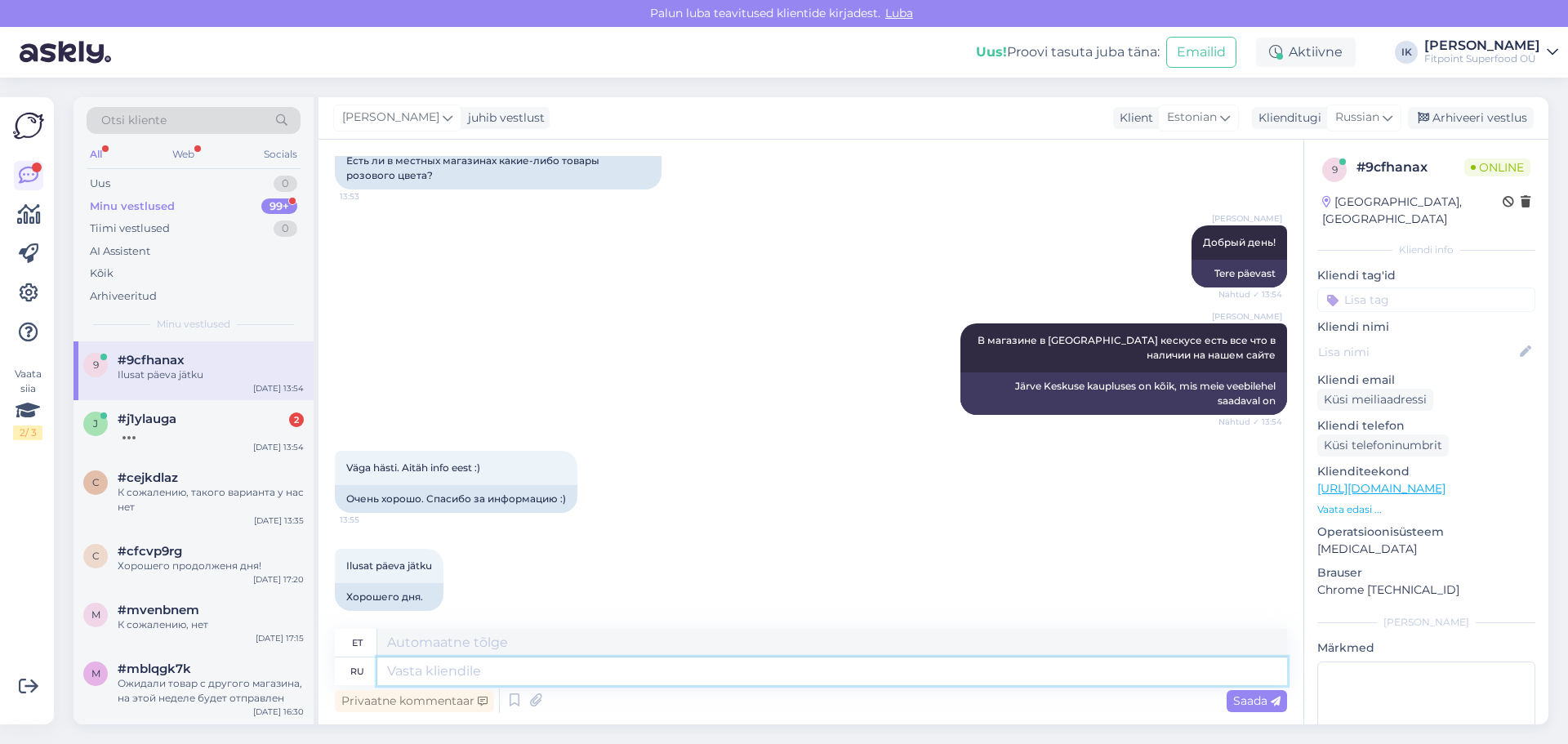
click at [452, 671] on textarea at bounding box center [832, 671] width 910 height 28
type textarea "Хо"
type textarea "X"
type textarea "Хоро"
type textarea "Hea"
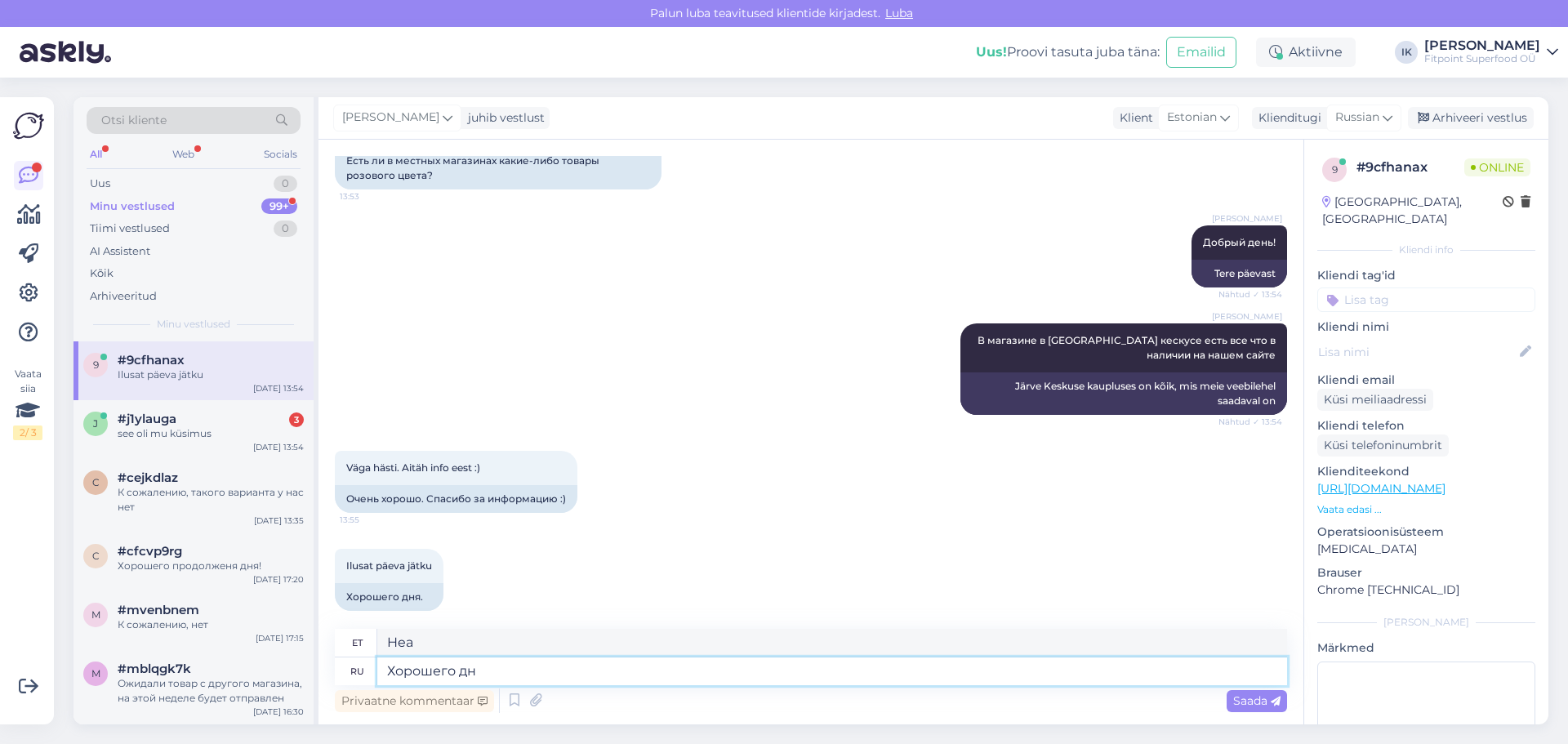
type textarea "Хорошего дня"
type textarea "Head päeva!"
type textarea "Хорошего дня!"
click at [1247, 700] on span "Saada" at bounding box center [1257, 701] width 48 height 15
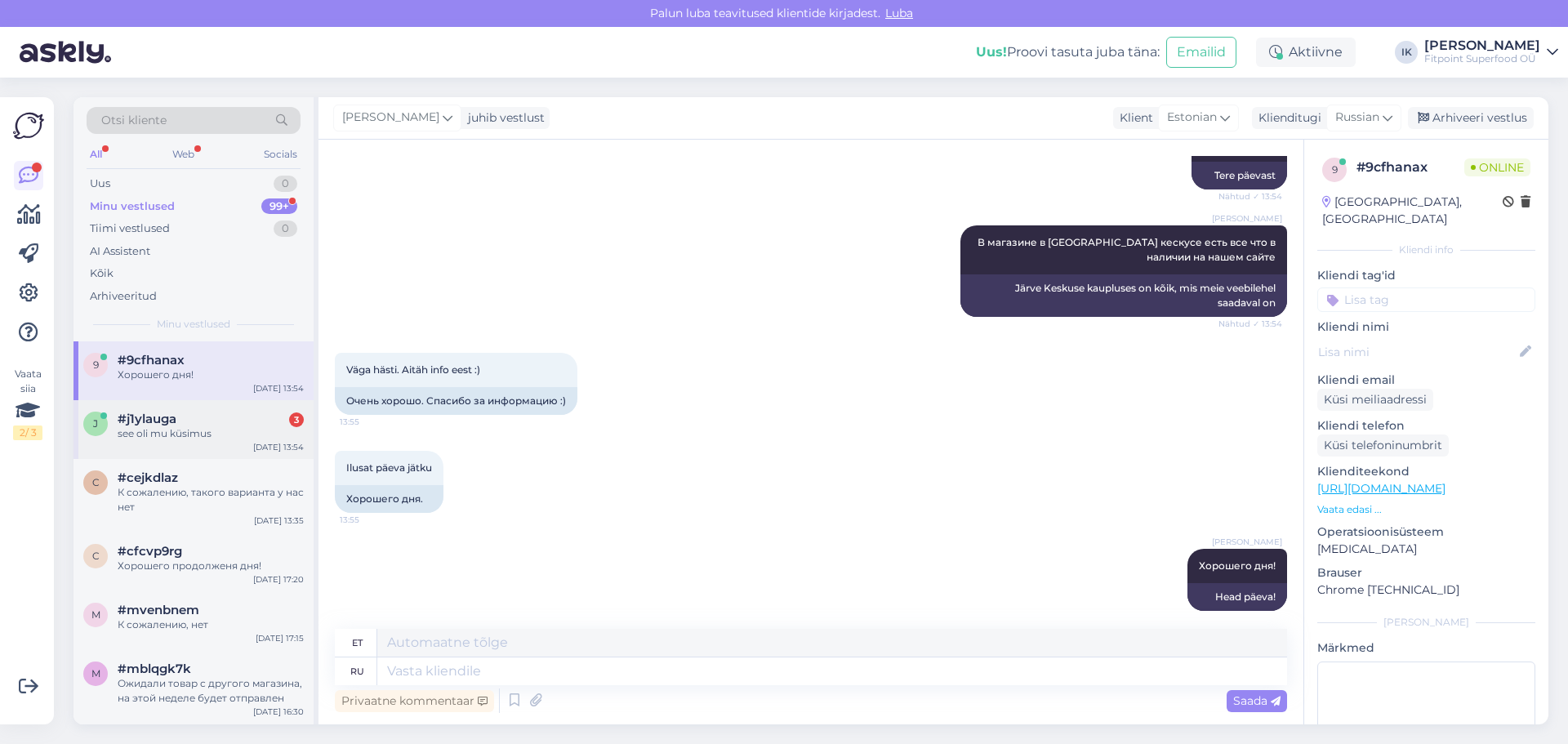
click at [189, 423] on div "#j1ylauga 3" at bounding box center [210, 419] width 186 height 15
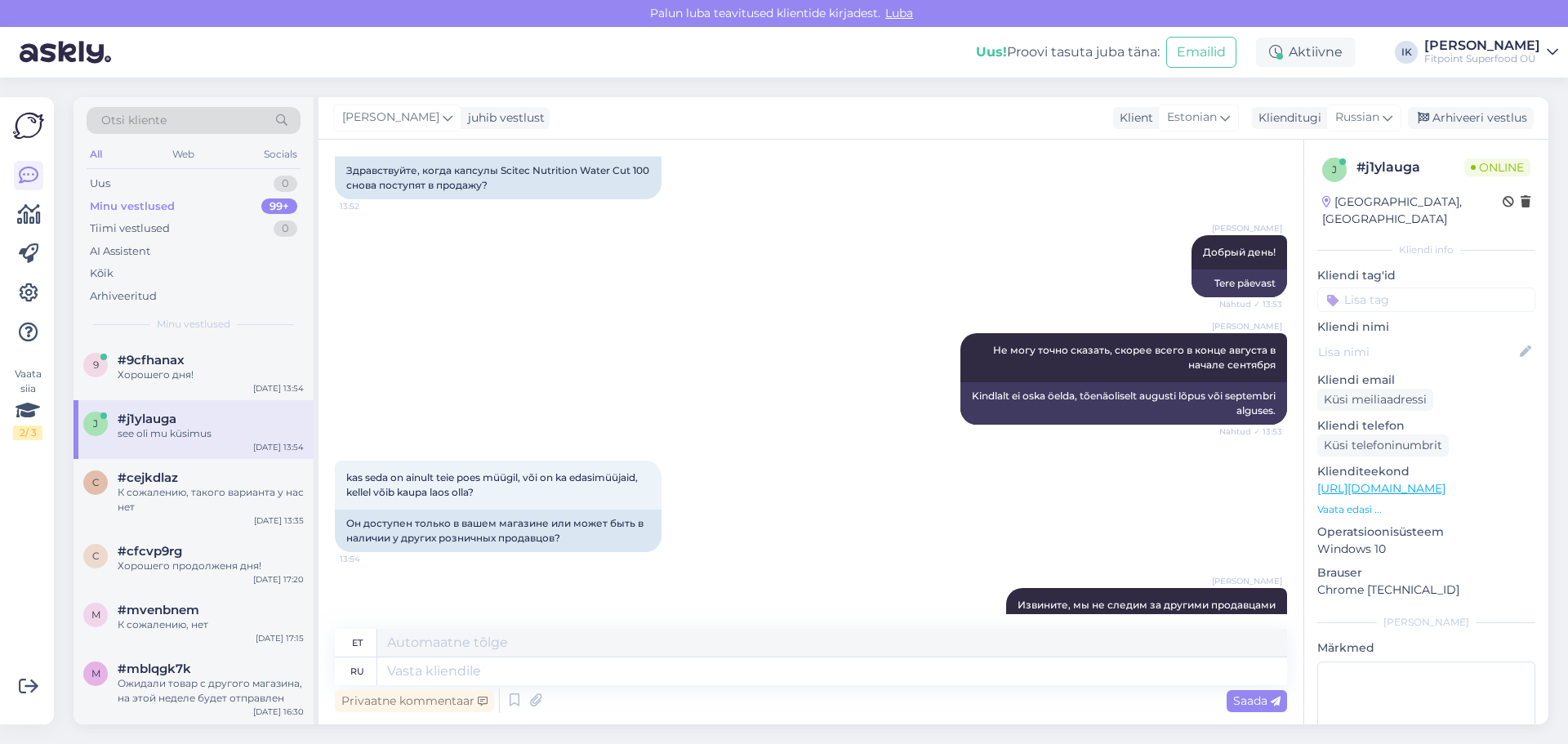
scroll to position [89, 0]
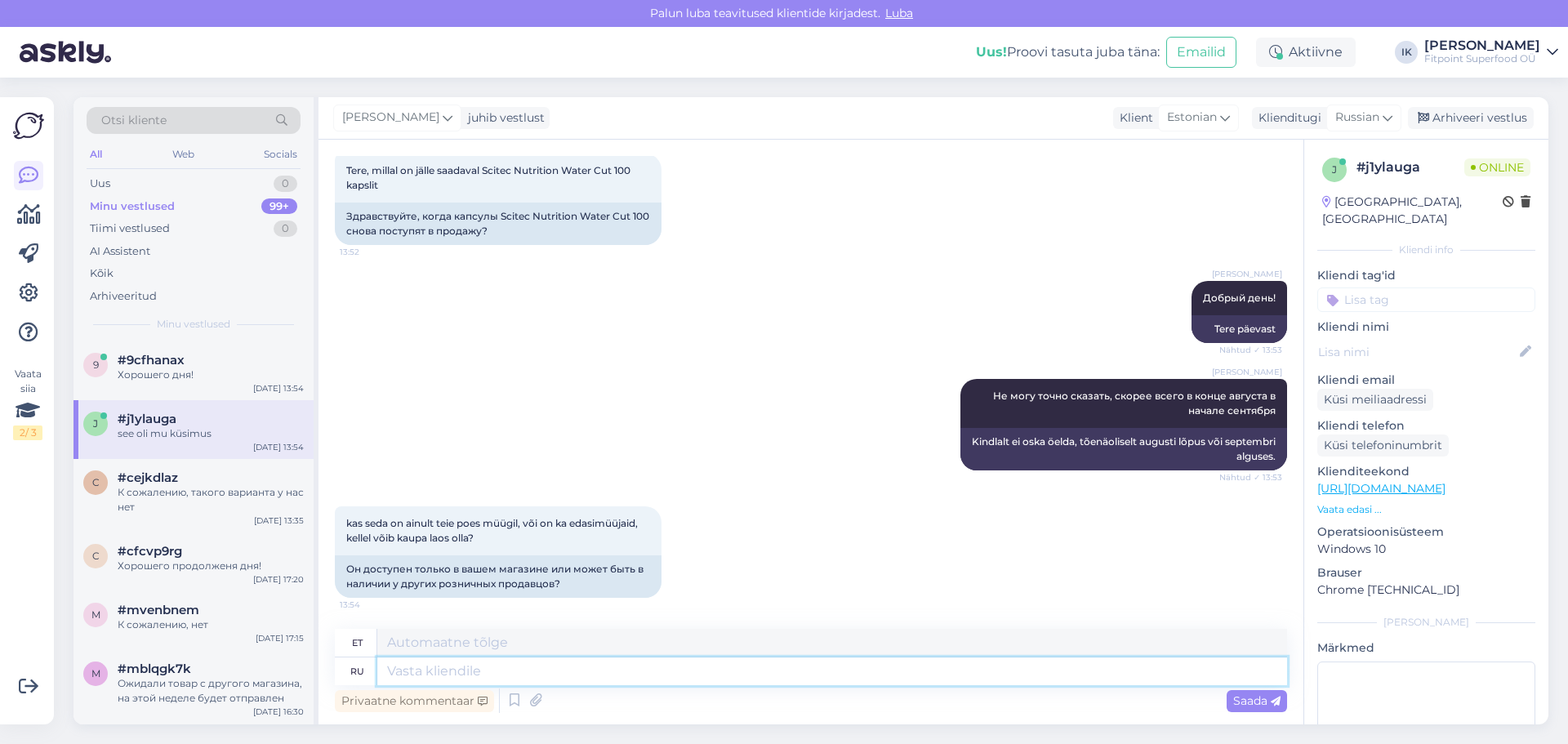
click at [437, 678] on textarea at bounding box center [832, 671] width 910 height 28
type textarea "Änj g"
type textarea "Änj"
type textarea "Änj ghjlern"
type textarea "Ja siis"
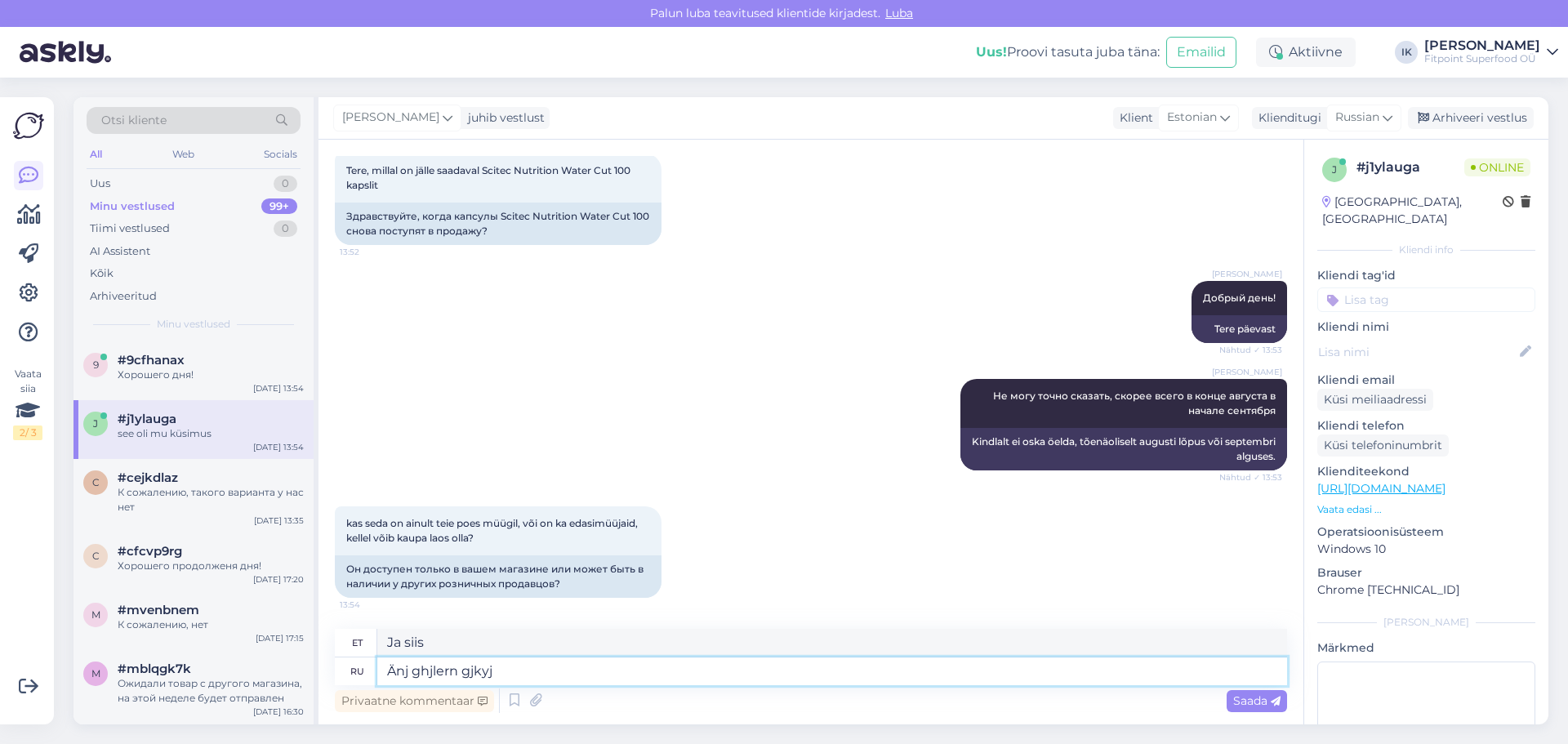
type textarea "Änj ghjlern gjkyjc"
type textarea "Ja siis on veel gjkyjc"
type textarea "Änj gh"
type textarea "Ja siis"
type textarea "Ä"
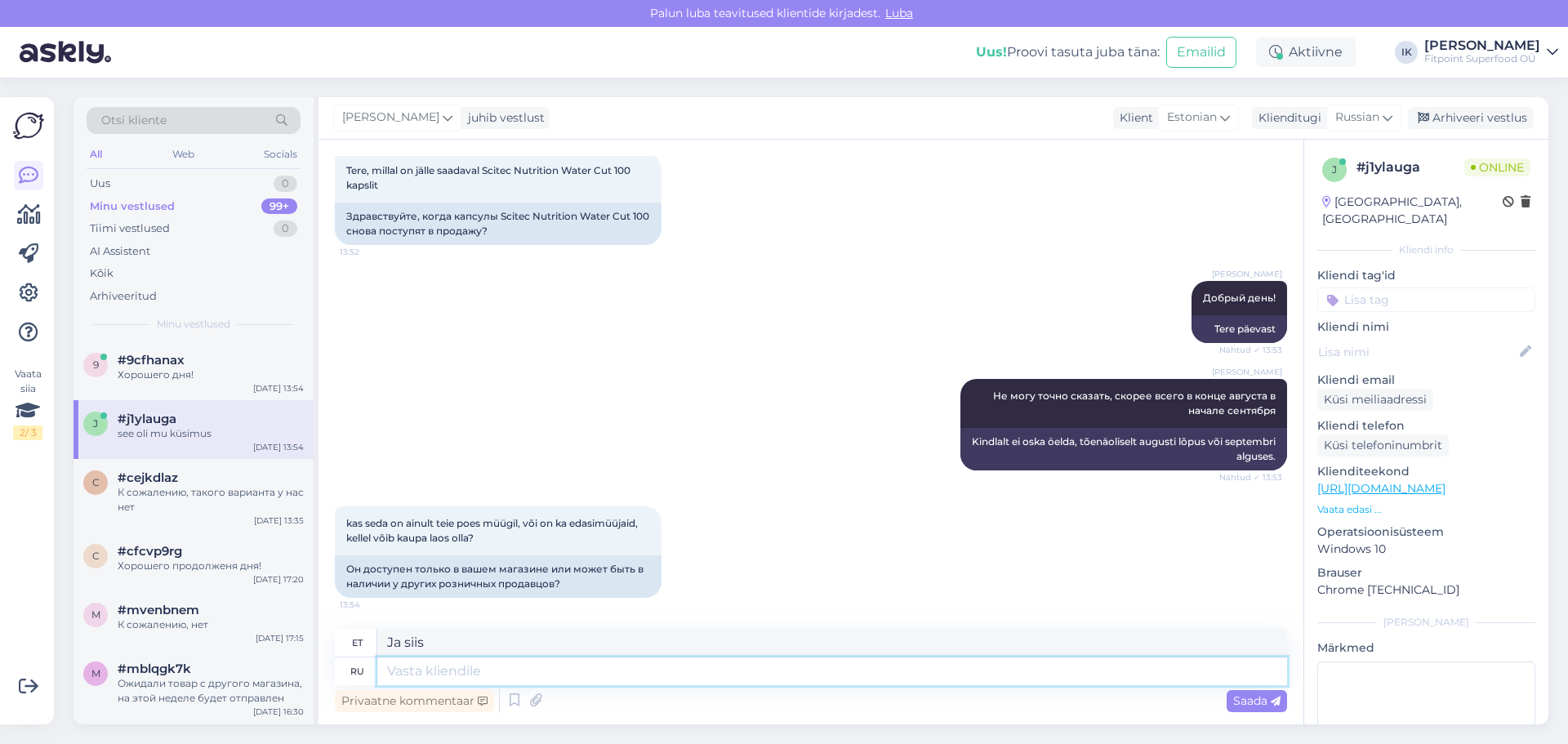
type textarea "Änj"
type textarea "Этого"
type textarea "See"
type textarea "Этого продукта"
type textarea "See toode"
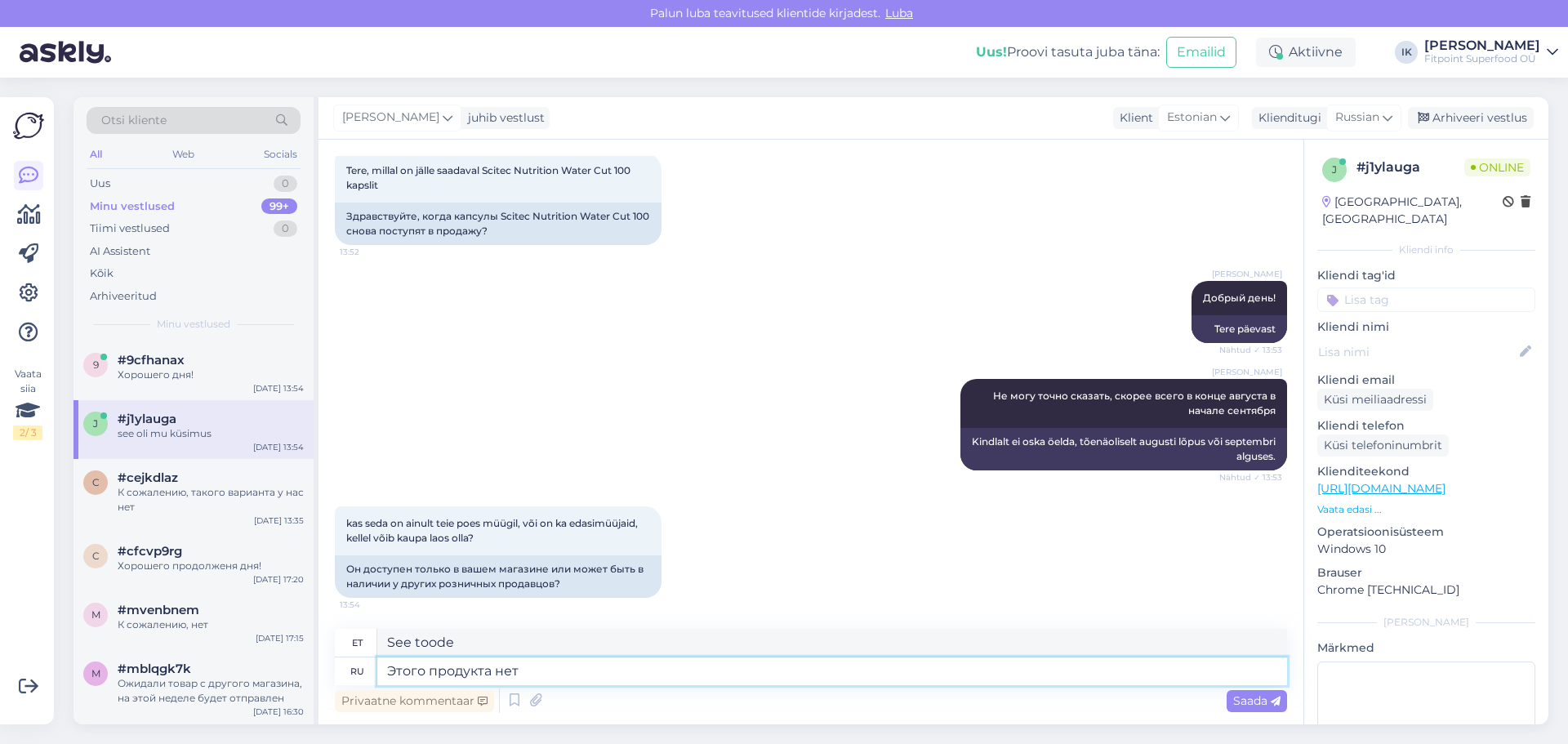
type textarea "Этого продукта нет"
type textarea "See toode pole saadaval"
type textarea "Этого продукта нет в"
type textarea "See toode ei ole saadaval"
type textarea "Этого продукта нет в наличии"
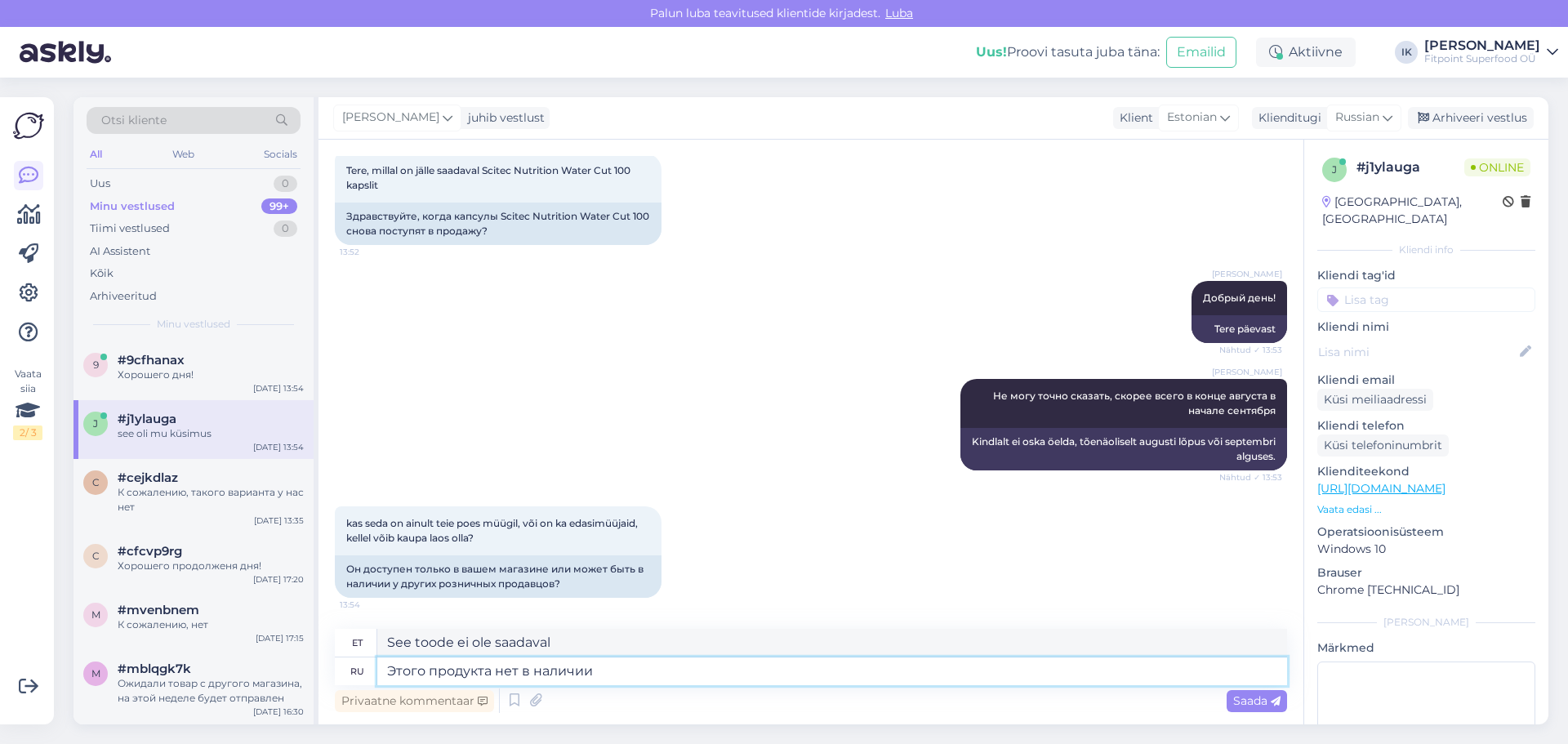
type textarea "See toode on laost otsas"
type textarea "Этого продукта нет в наличии в"
type textarea "See toode on laost otsas aadressil"
type textarea "Этого продукта нет в наличии"
type textarea "See toode on laost otsas"
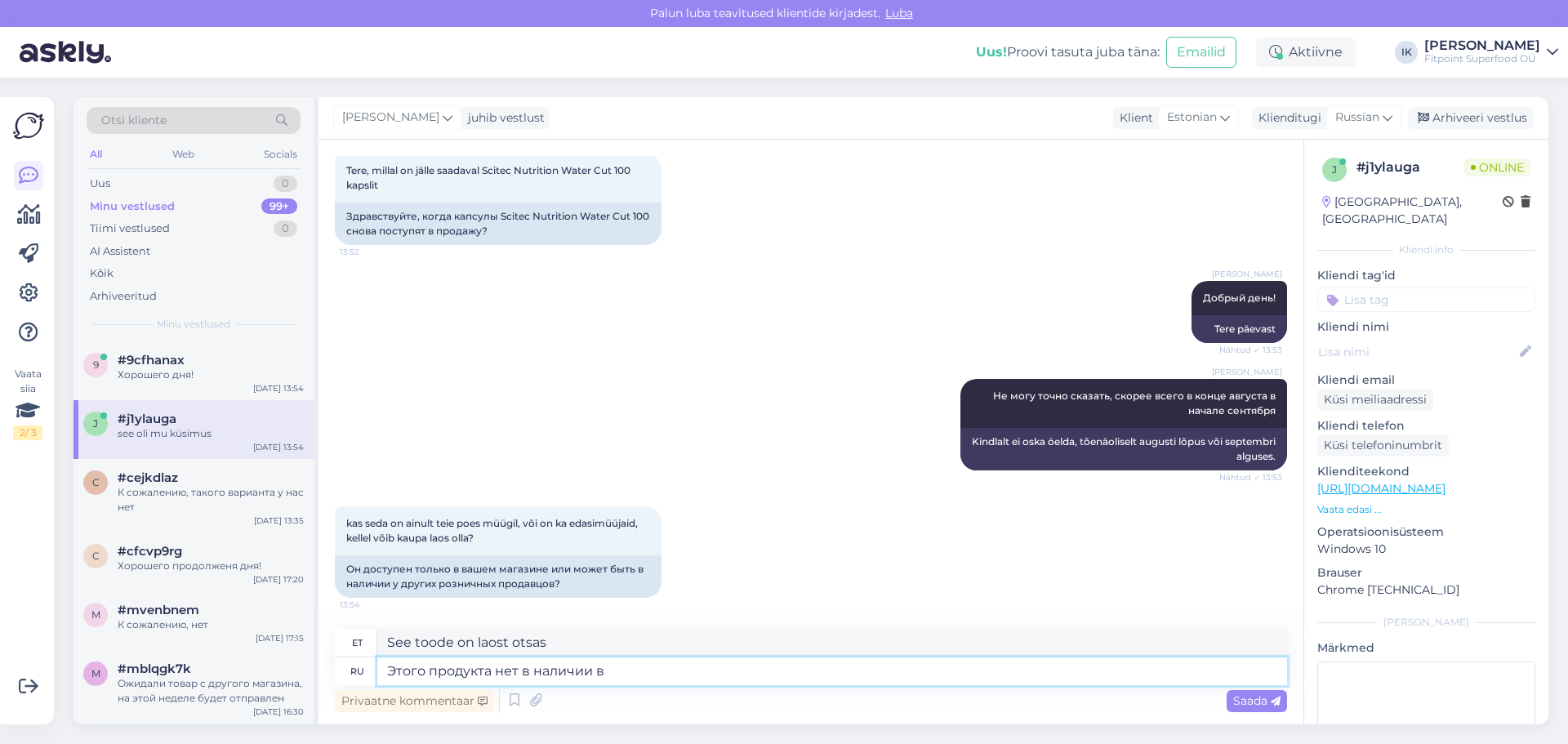
type textarea "Этого продукта нет в наличии в н"
type textarea "See toode on laost otsas aadressil"
type textarea "Этого продукта нет в наличии в наших"
type textarea "See toode on hetkel laost otsas."
type textarea "Этого продукта нет в наличии в наших"
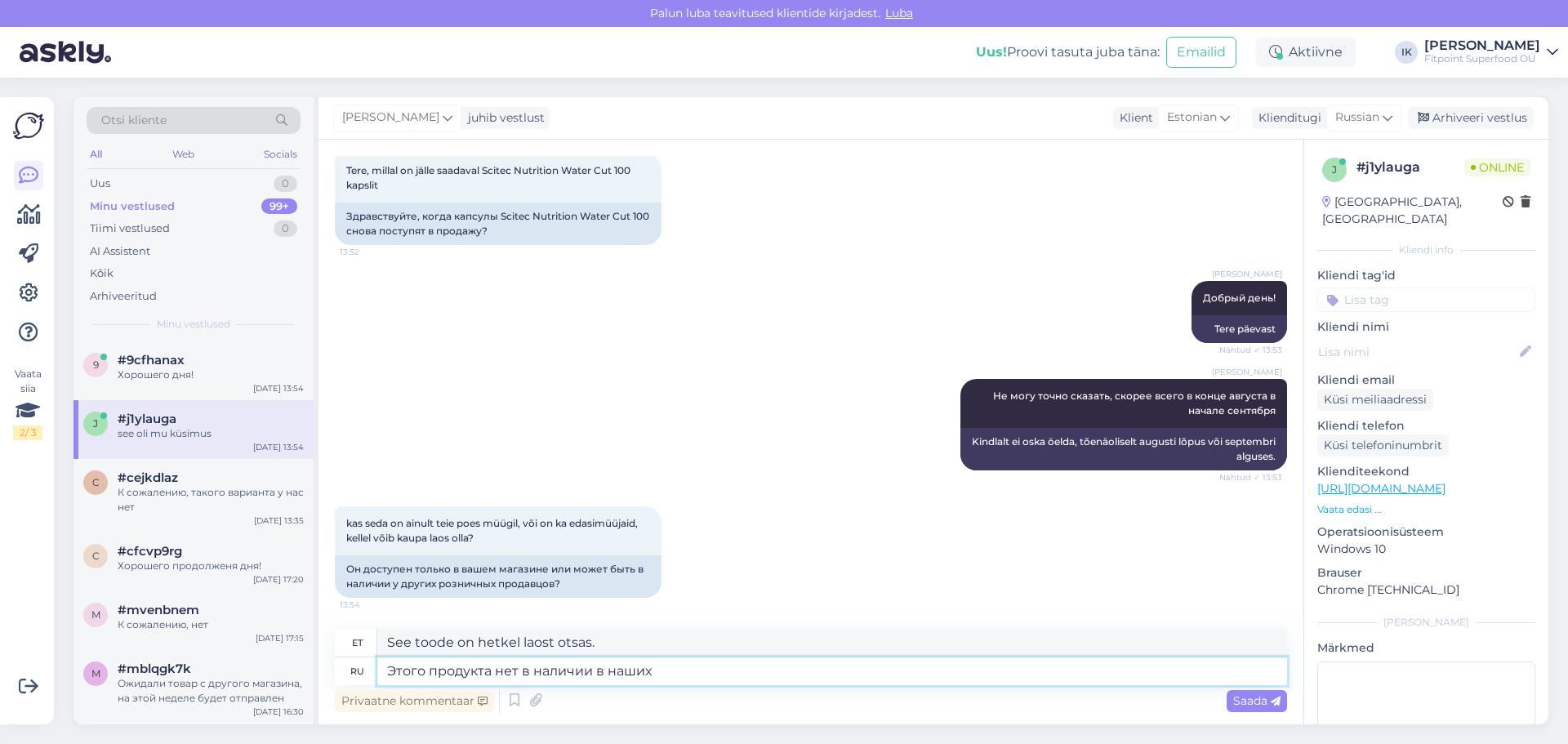
type textarea "See toode pole meie kaupluses saadaval"
type textarea "Этого продукта нет в наличии в наших ма"
type textarea "See toode pole meie kauplustes saadaval."
type textarea "Этого продукта нет в наличии в наших магазинах"
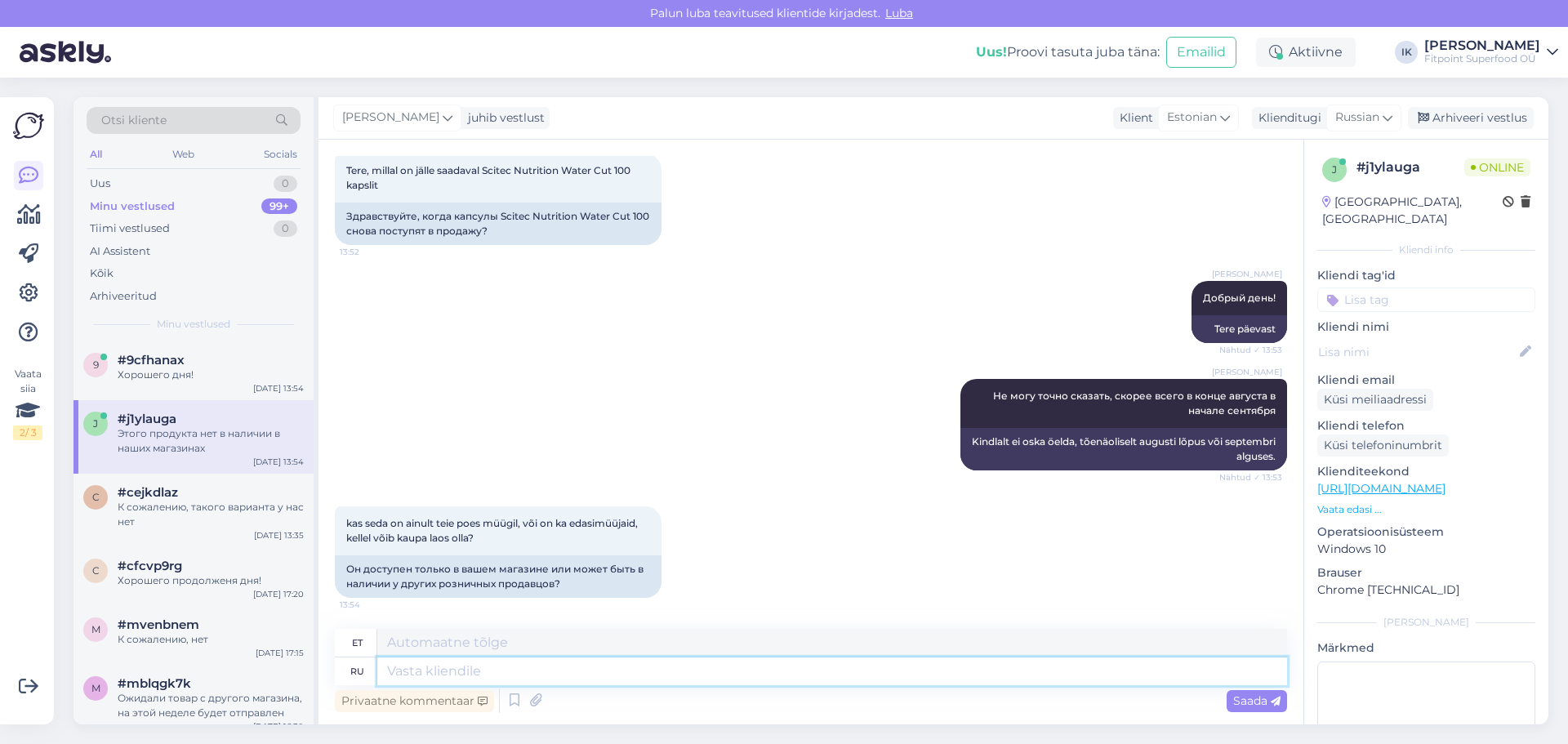
scroll to position [595, 0]
